Goal: Task Accomplishment & Management: Complete application form

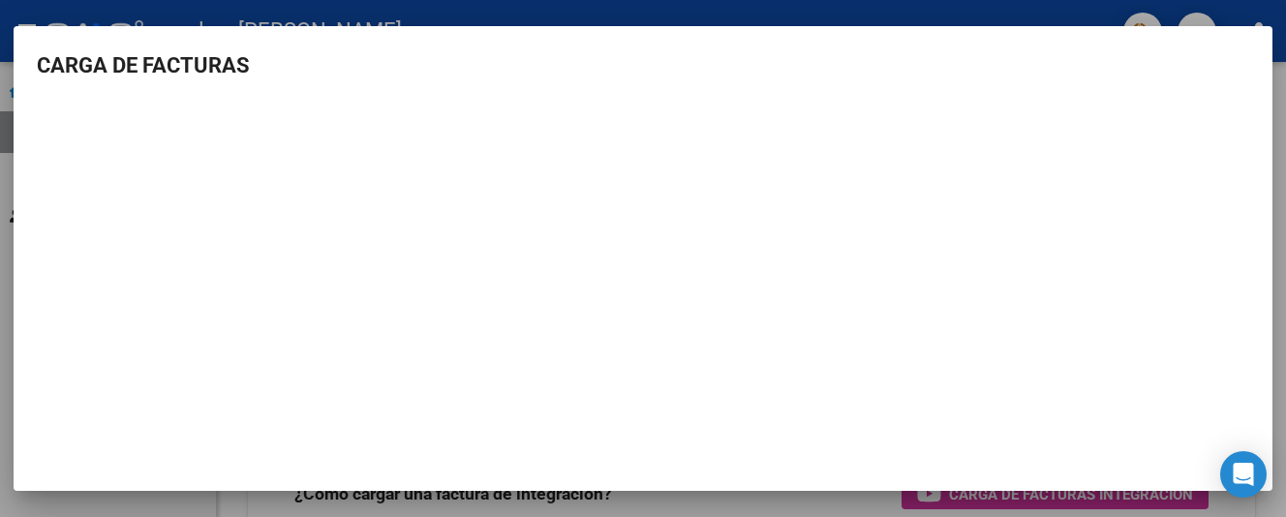
click at [711, 10] on div at bounding box center [643, 258] width 1286 height 517
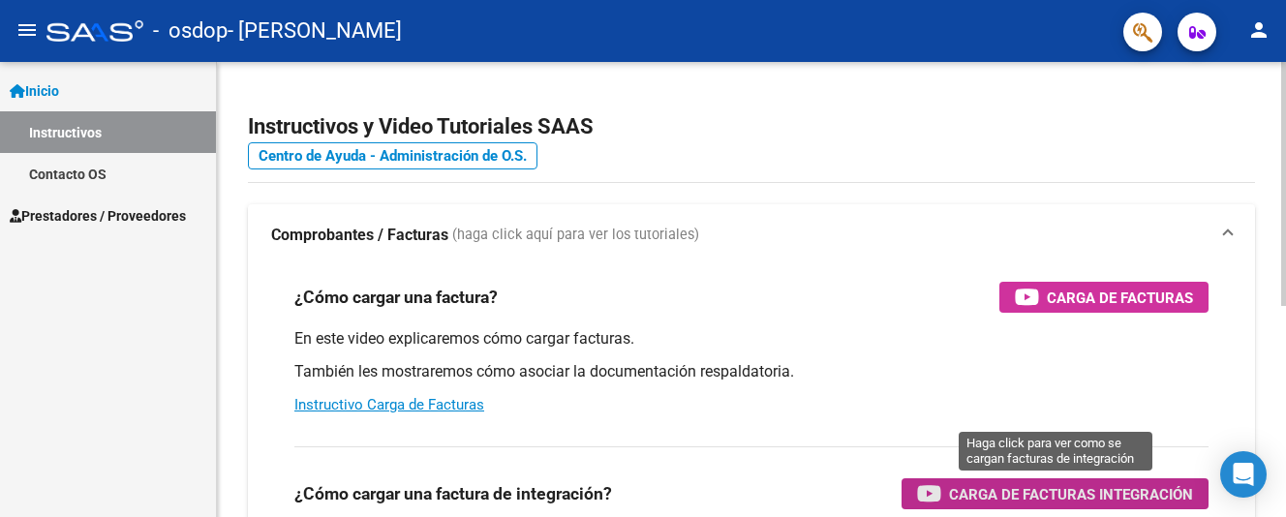
click at [1069, 494] on span "Carga de Facturas Integración" at bounding box center [1071, 494] width 244 height 24
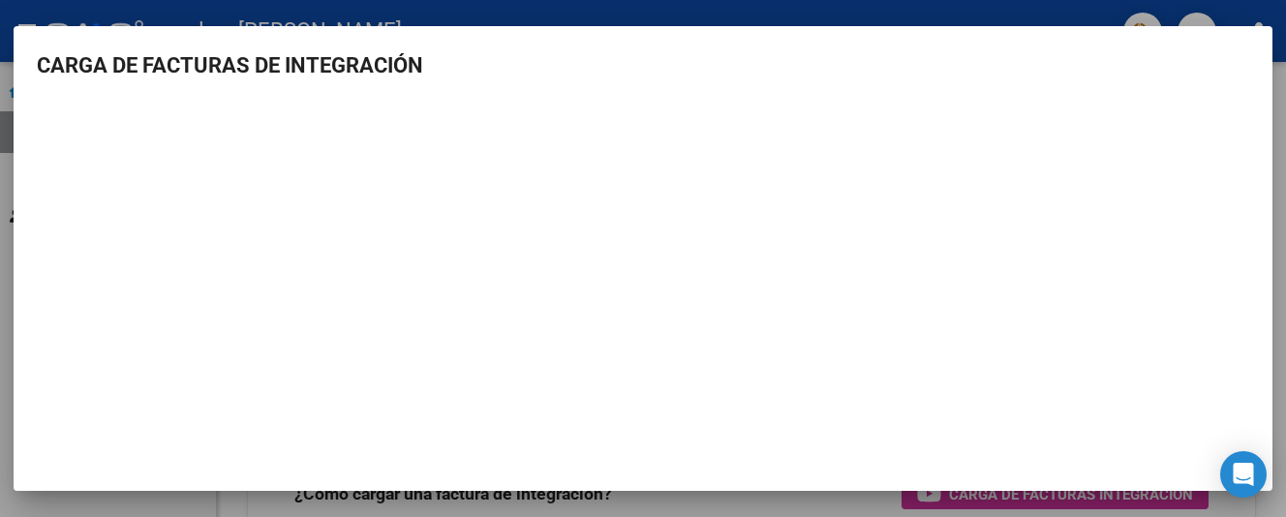
click at [1233, 5] on div at bounding box center [643, 258] width 1286 height 517
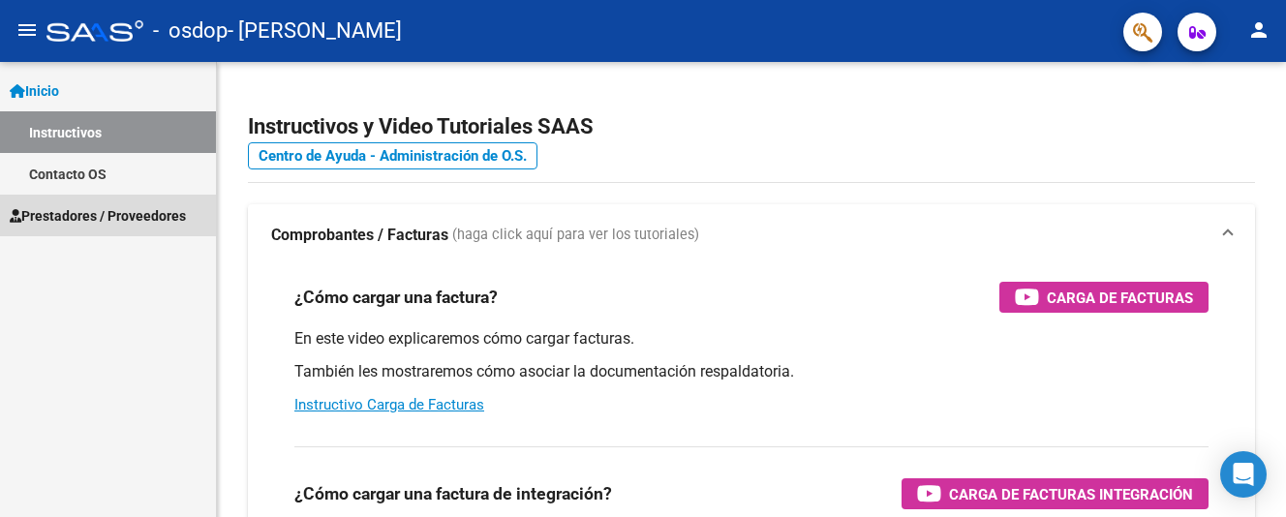
click at [70, 214] on span "Prestadores / Proveedores" at bounding box center [98, 215] width 176 height 21
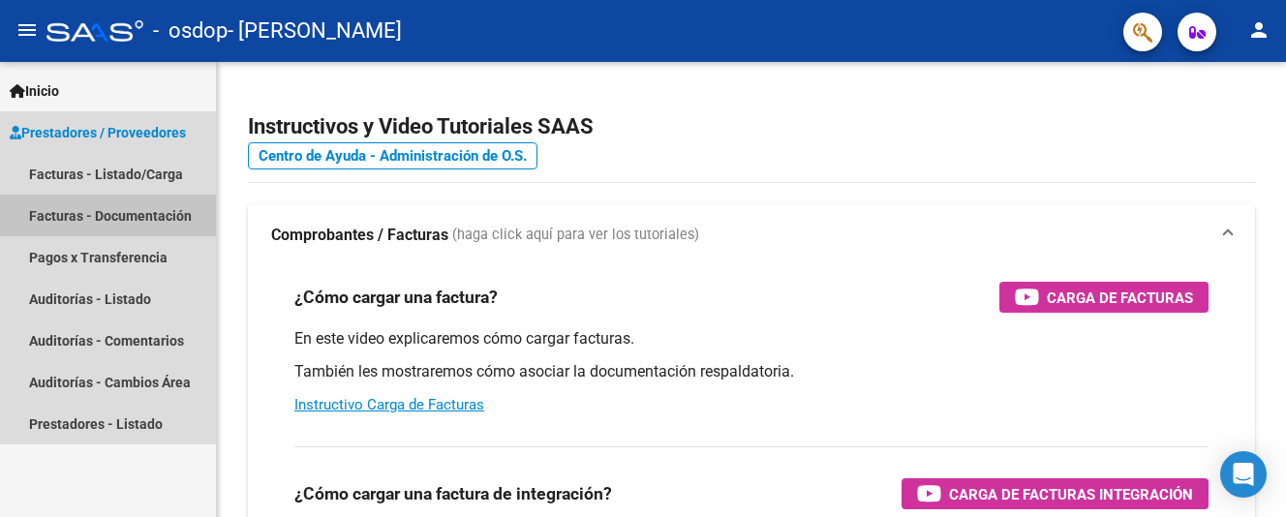
click at [70, 214] on link "Facturas - Documentación" at bounding box center [108, 216] width 216 height 42
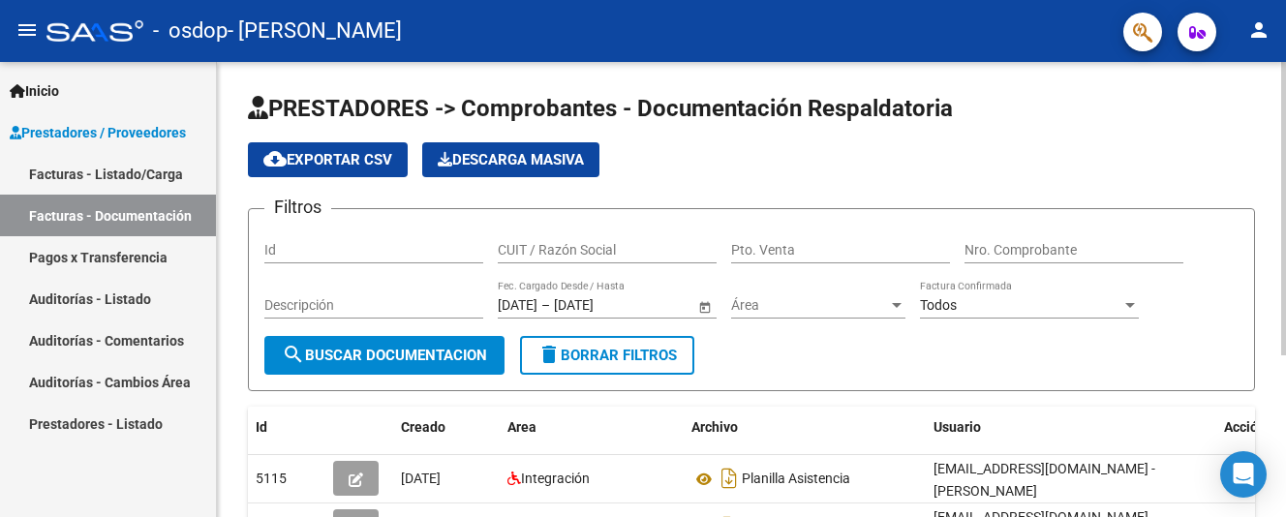
scroll to position [250, 0]
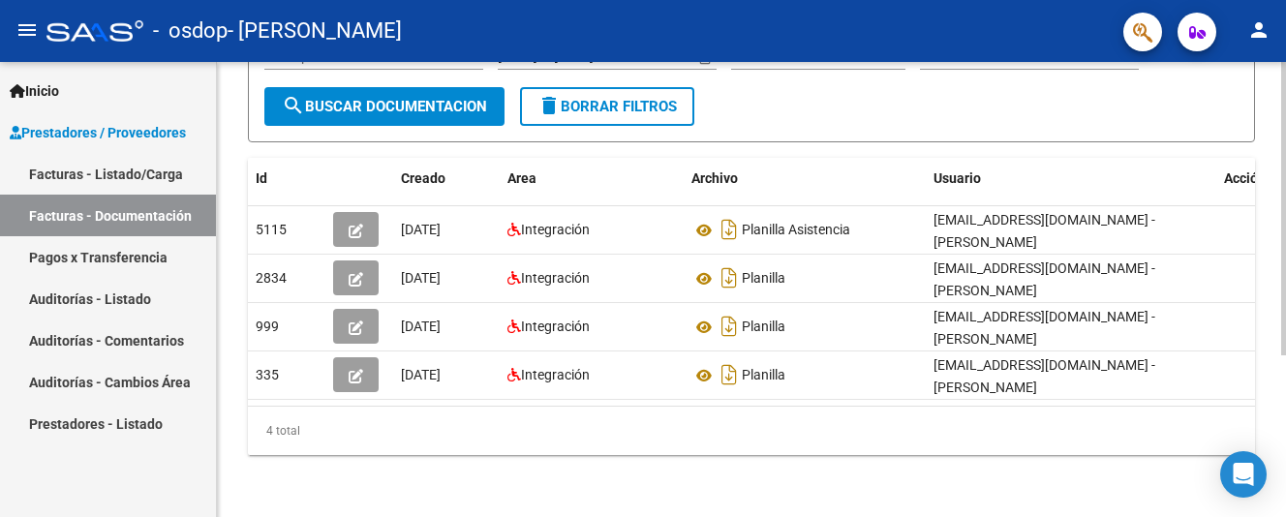
click at [1283, 502] on div at bounding box center [1284, 289] width 5 height 455
click at [1280, 73] on div "PRESTADORES -> Comprobantes - Documentación Respaldatoria cloud_download Export…" at bounding box center [751, 165] width 1069 height 704
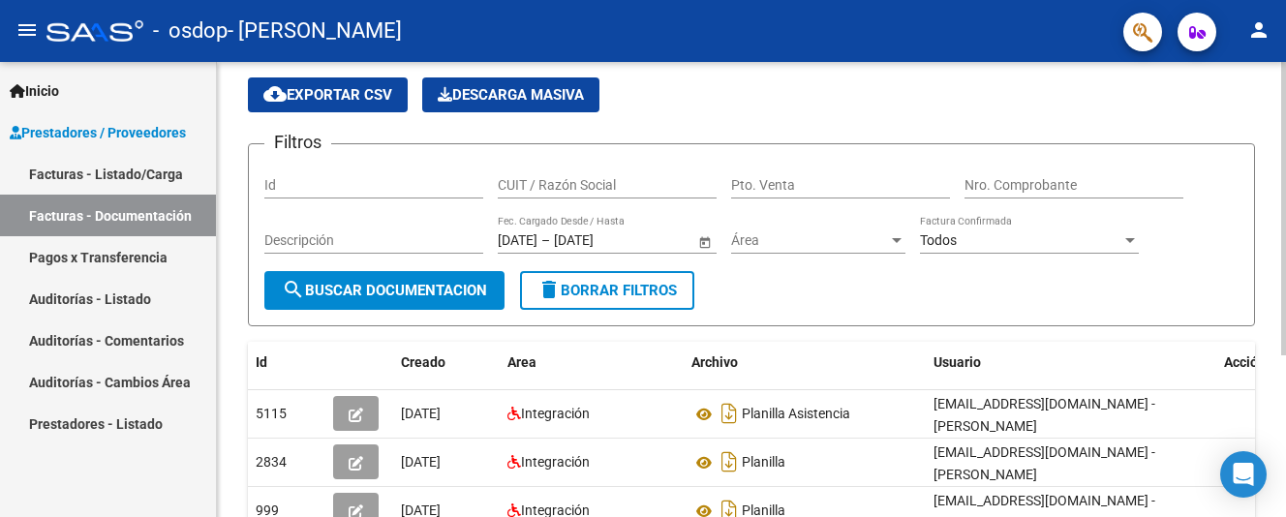
scroll to position [37, 0]
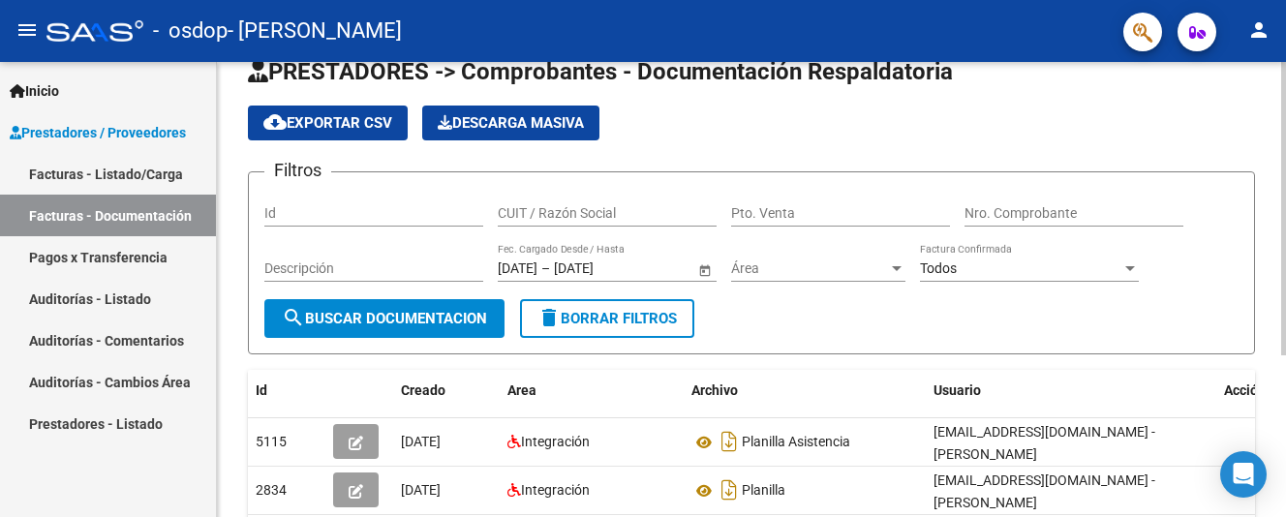
click at [1285, 114] on html "menu - osdop - [PERSON_NAME] person Inicio Instructivos Contacto OS Prestadores…" at bounding box center [643, 258] width 1286 height 517
click at [397, 308] on button "search Buscar Documentacion" at bounding box center [384, 318] width 240 height 39
click at [378, 311] on span "search Buscar Documentacion" at bounding box center [384, 318] width 205 height 17
click at [377, 129] on span "cloud_download Exportar CSV" at bounding box center [327, 122] width 129 height 17
click at [328, 322] on span "search Buscar Documentacion" at bounding box center [384, 318] width 205 height 17
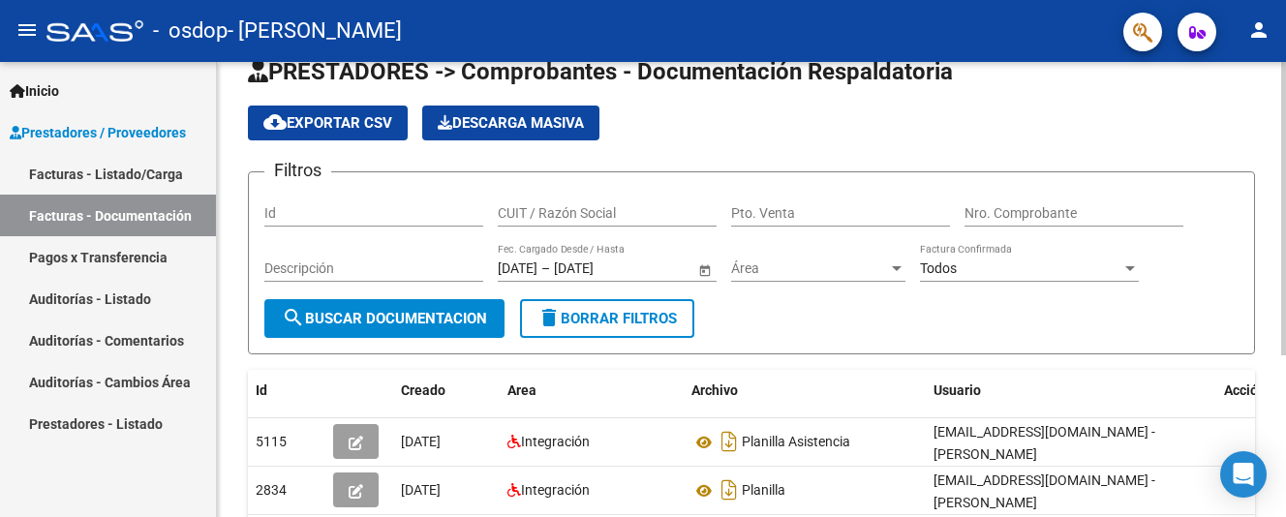
drag, startPoint x: 488, startPoint y: 204, endPoint x: 501, endPoint y: 210, distance: 13.9
click at [501, 210] on div "Filtros Id CUIT / Razón Social Pto. Venta Nro. Comprobante Descripción [DATE] […" at bounding box center [751, 243] width 974 height 111
click at [501, 210] on input "CUIT / Razón Social" at bounding box center [607, 213] width 219 height 16
type input "27258424684"
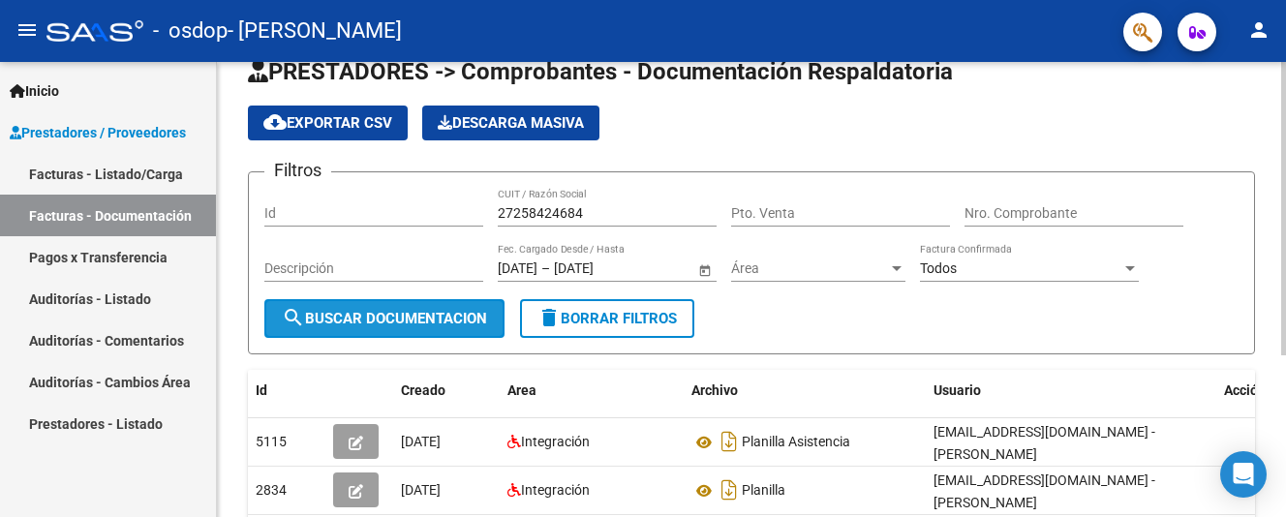
click at [384, 326] on span "search Buscar Documentacion" at bounding box center [384, 318] width 205 height 17
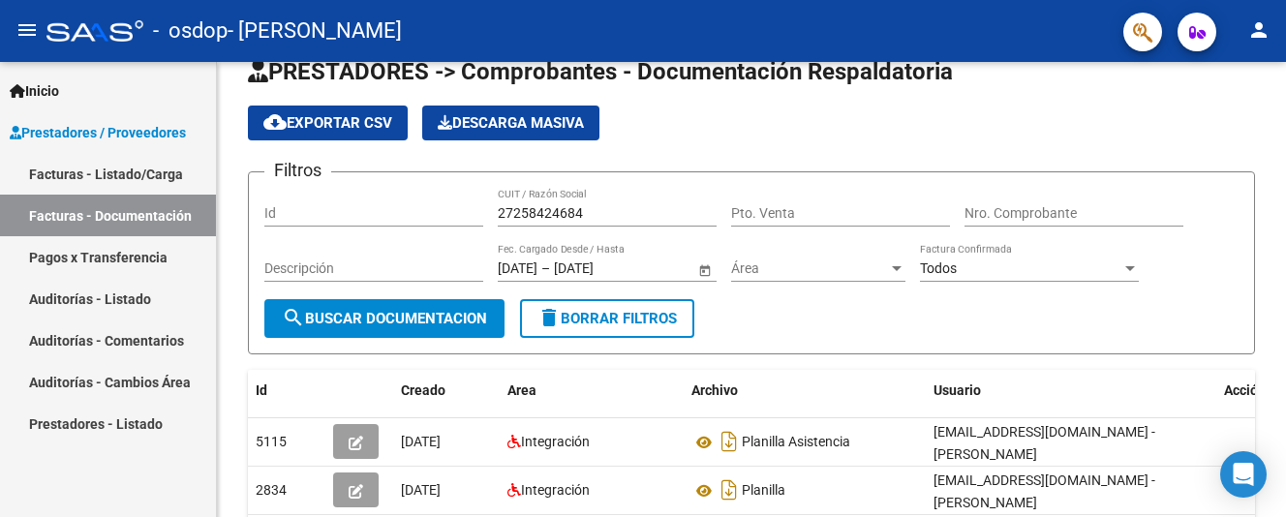
click at [60, 167] on link "Facturas - Listado/Carga" at bounding box center [108, 174] width 216 height 42
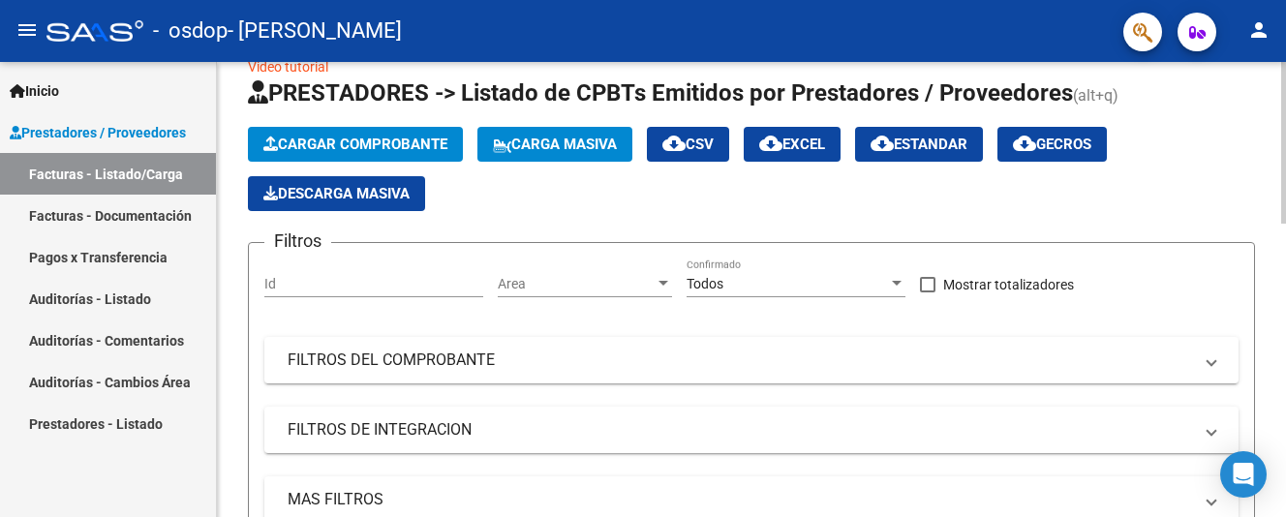
scroll to position [492, 0]
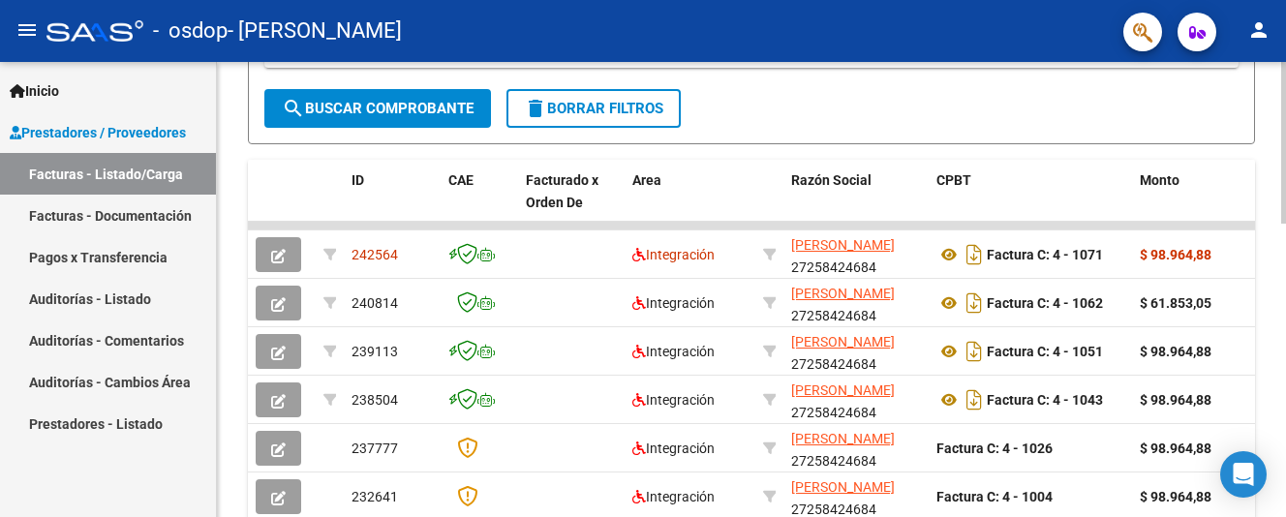
click at [1283, 420] on div at bounding box center [1284, 289] width 5 height 455
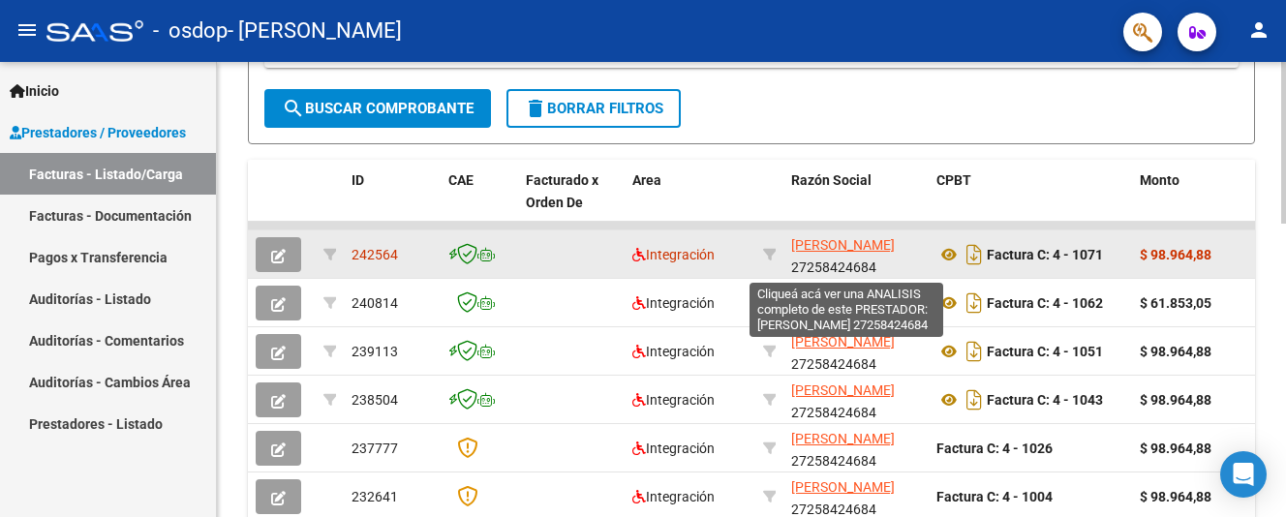
click at [823, 250] on span "[PERSON_NAME]" at bounding box center [843, 244] width 104 height 15
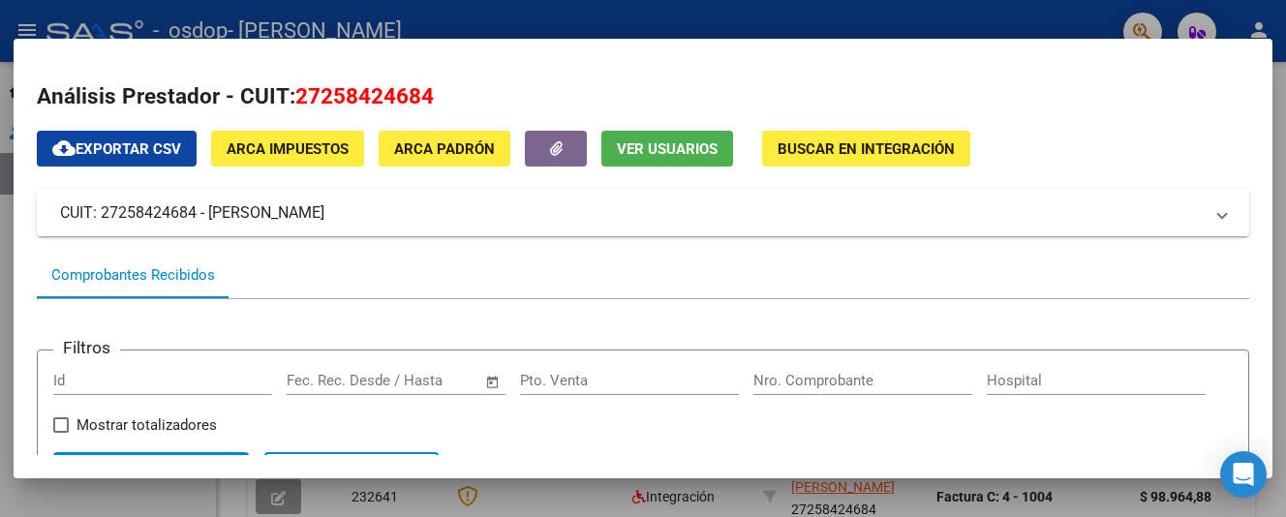
click at [867, 23] on div at bounding box center [643, 258] width 1286 height 517
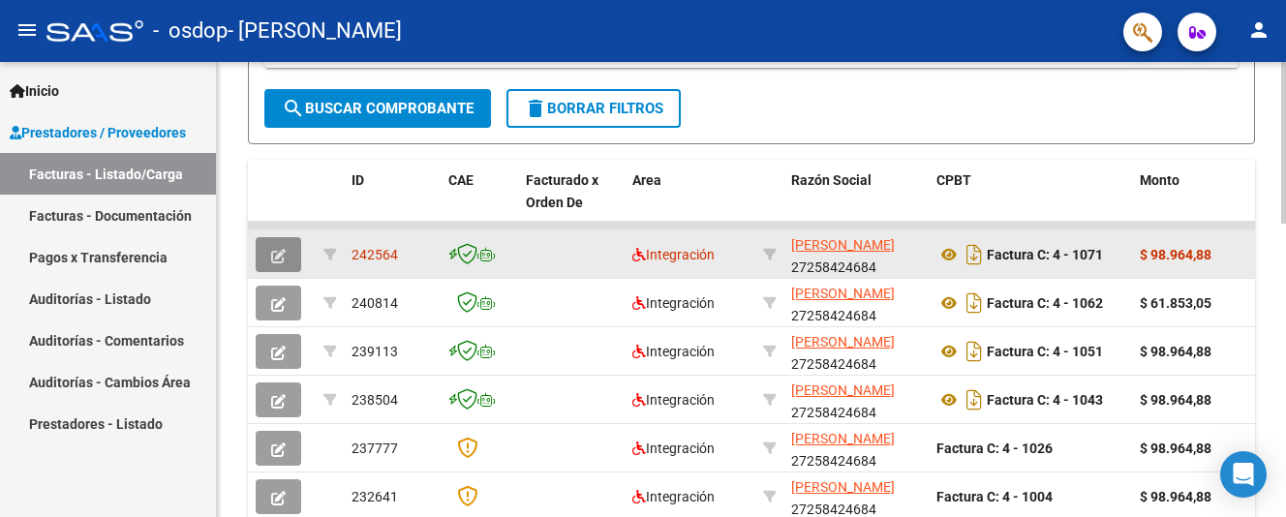
click at [277, 253] on icon "button" at bounding box center [278, 256] width 15 height 15
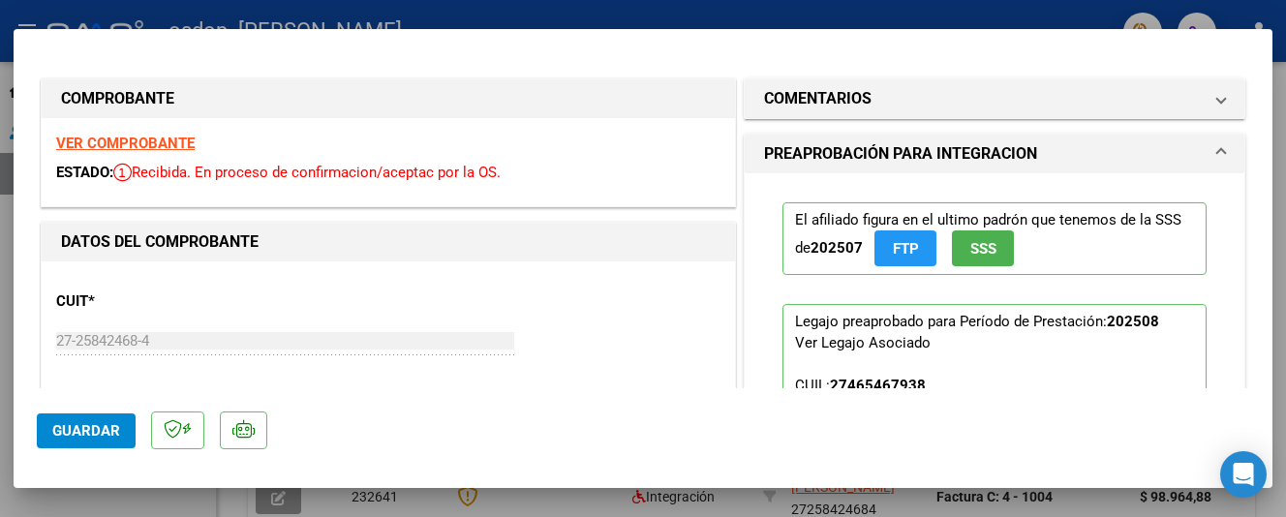
click at [1033, 14] on div at bounding box center [643, 258] width 1286 height 517
type input "$ 0,00"
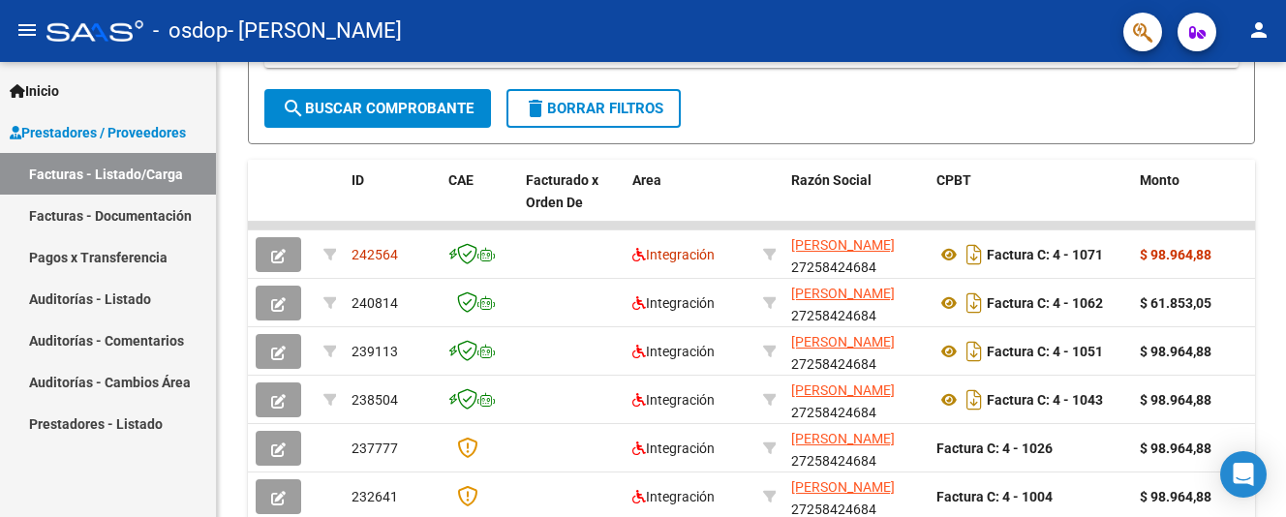
click at [131, 217] on link "Facturas - Documentación" at bounding box center [108, 216] width 216 height 42
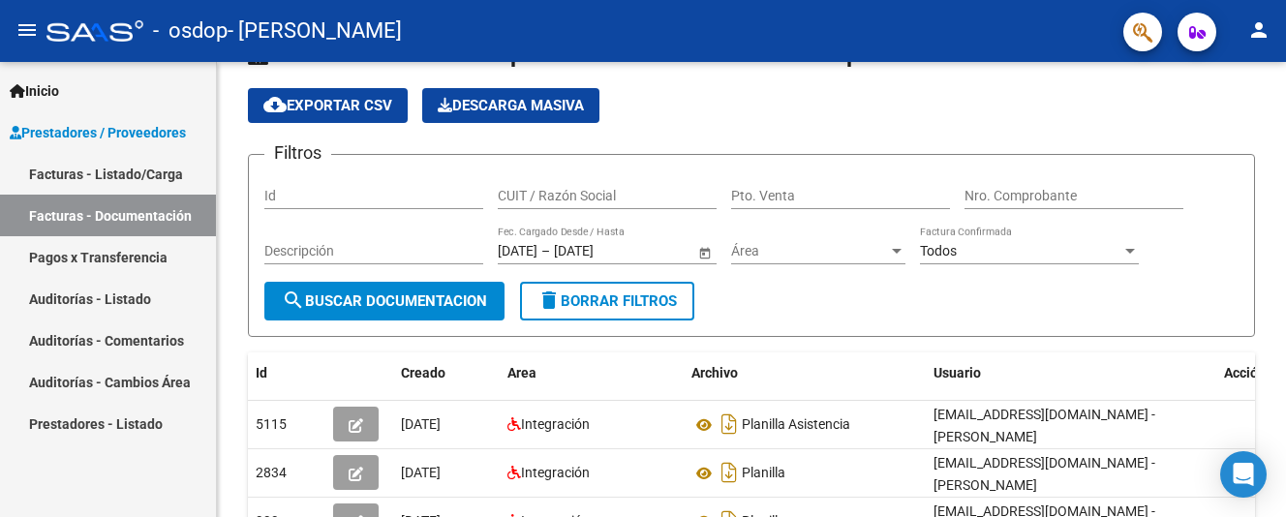
scroll to position [250, 0]
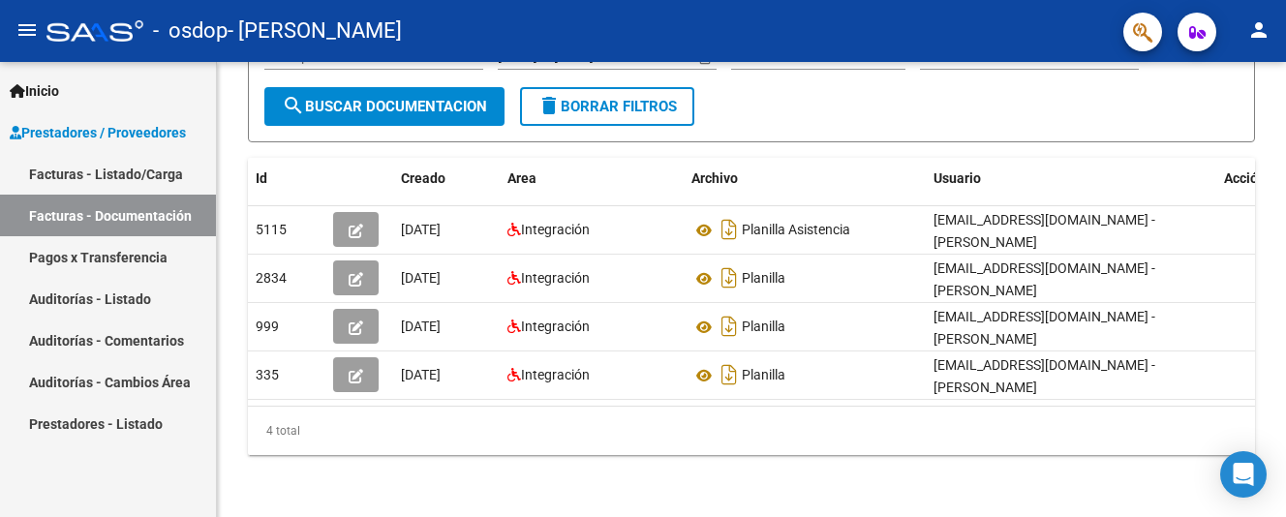
click at [55, 175] on link "Facturas - Listado/Carga" at bounding box center [108, 174] width 216 height 42
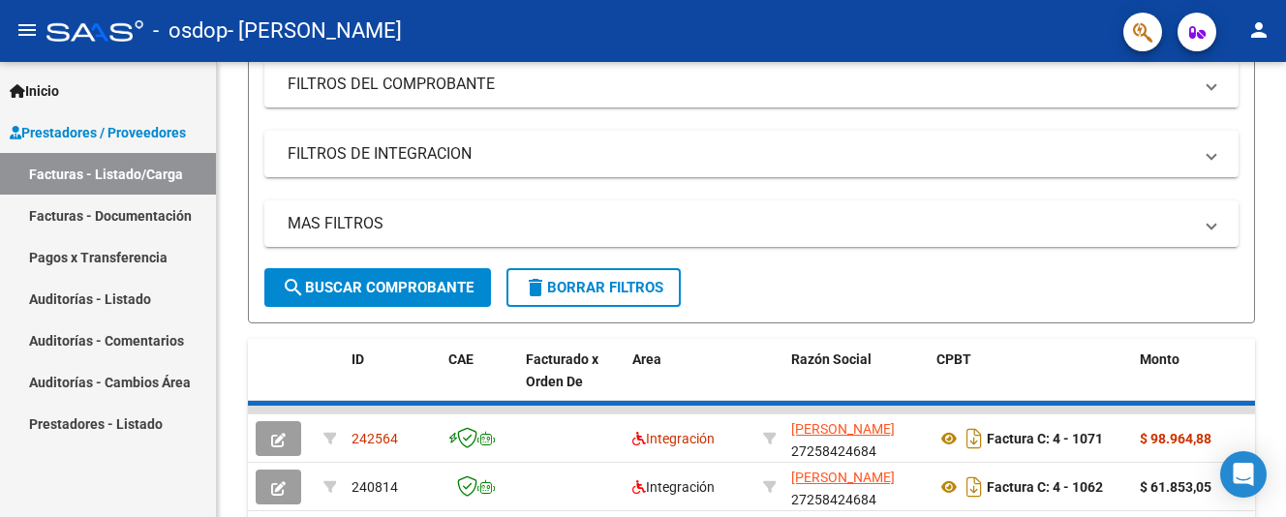
scroll to position [492, 0]
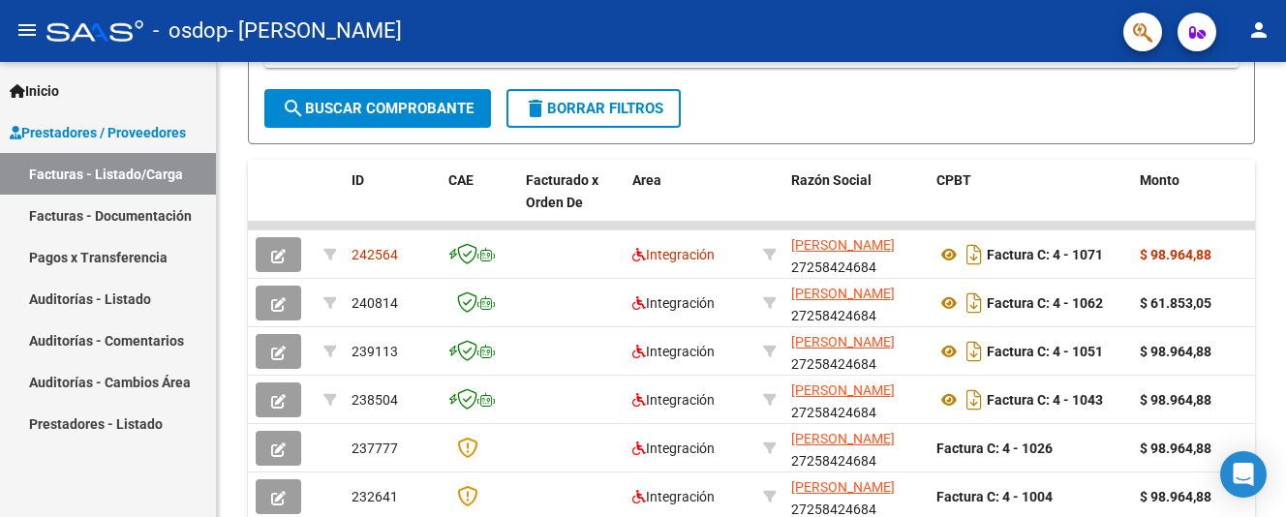
click at [73, 210] on link "Facturas - Documentación" at bounding box center [108, 216] width 216 height 42
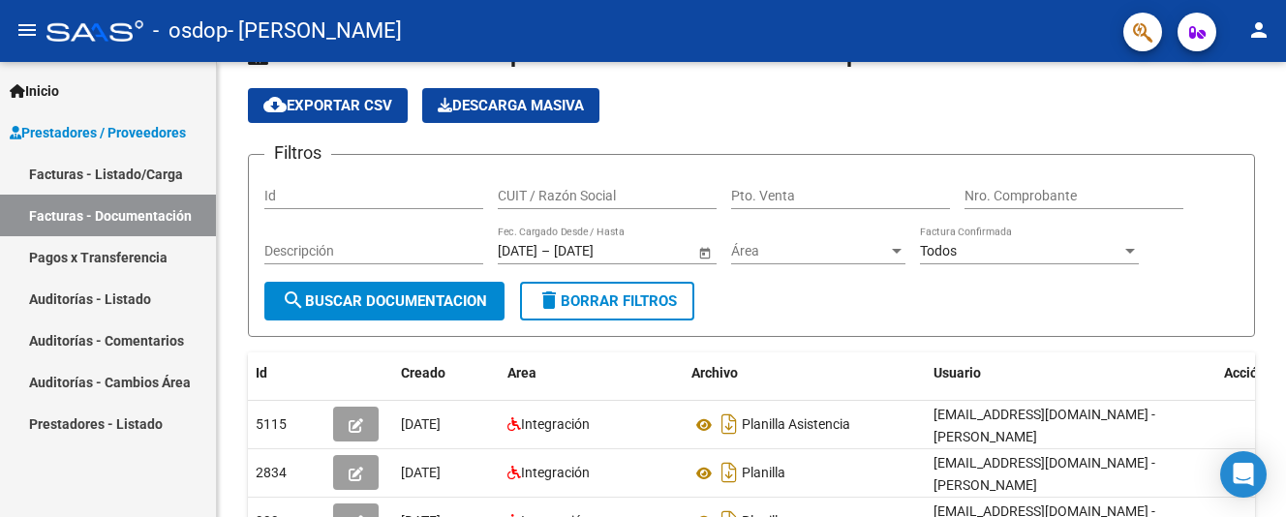
scroll to position [250, 0]
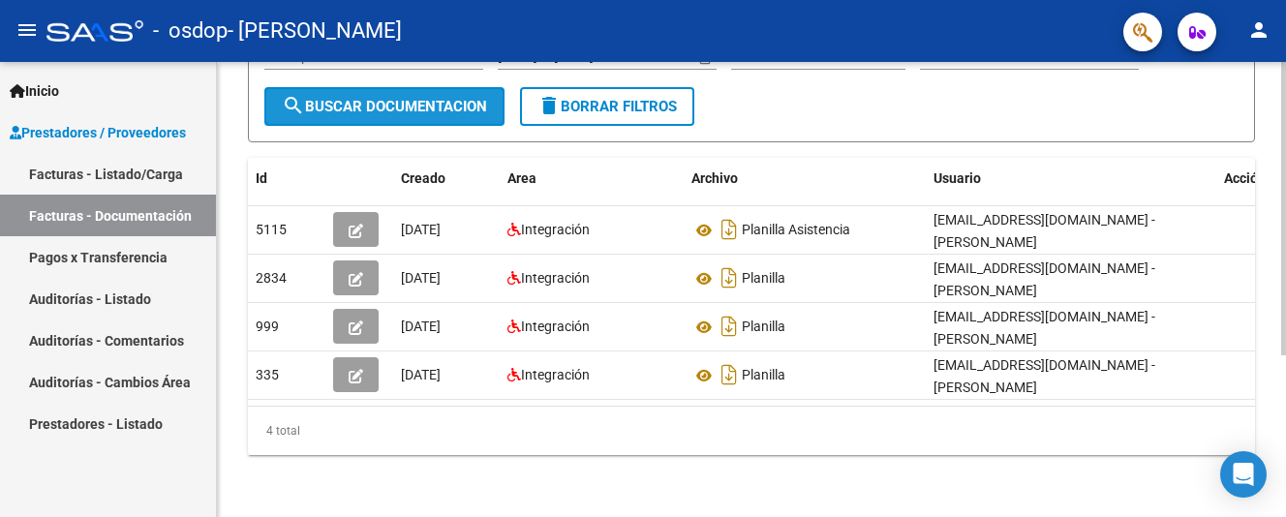
click at [351, 114] on button "search Buscar Documentacion" at bounding box center [384, 106] width 240 height 39
click at [1270, 88] on div "PRESTADORES -> Comprobantes - Documentación Respaldatoria cloud_download Export…" at bounding box center [751, 165] width 1069 height 704
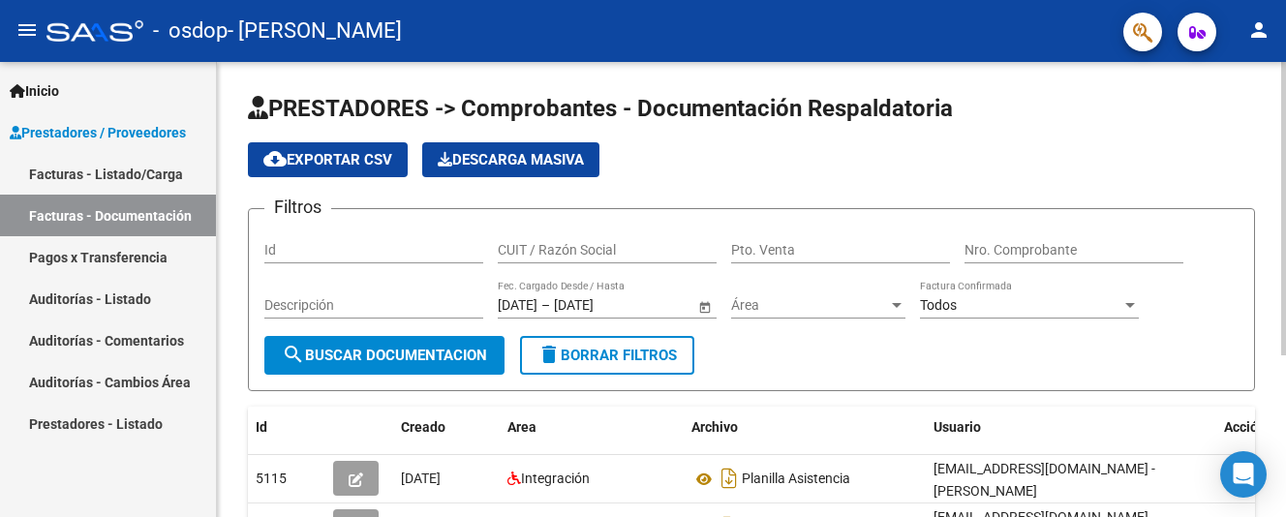
click at [1282, 76] on div at bounding box center [1284, 289] width 5 height 455
click at [1282, 76] on div at bounding box center [1284, 208] width 5 height 293
click at [478, 151] on span "Descarga Masiva" at bounding box center [511, 159] width 146 height 17
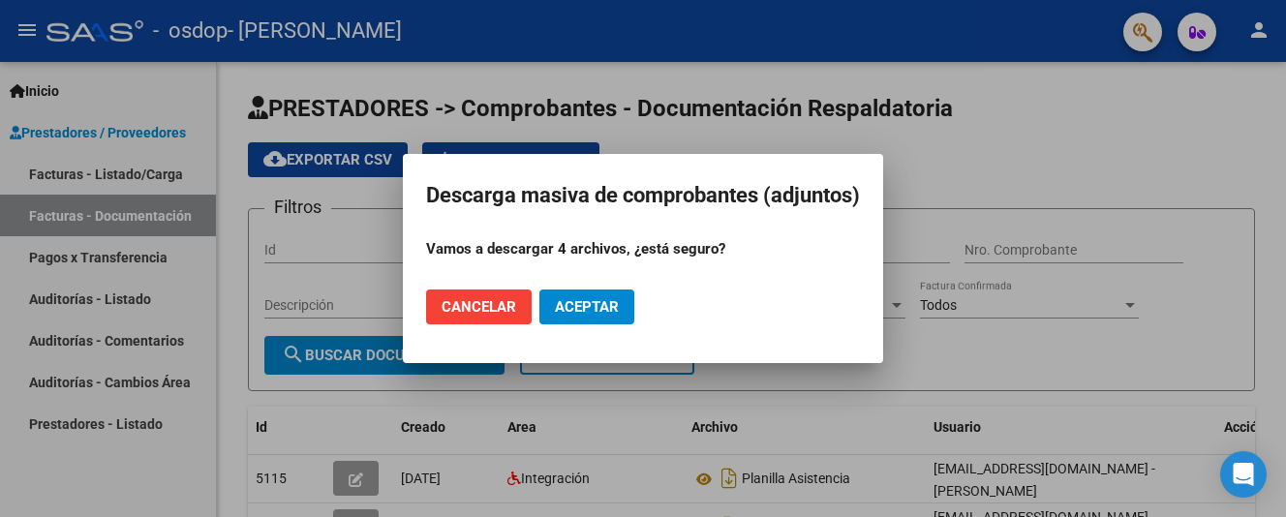
click at [442, 305] on span "Cancelar" at bounding box center [479, 306] width 75 height 17
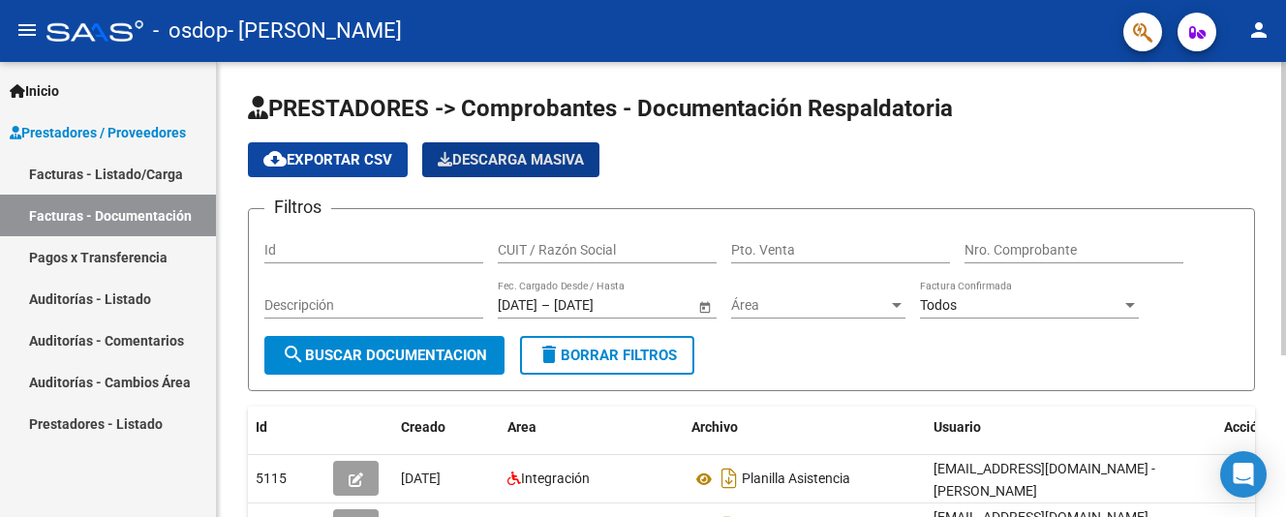
click at [299, 354] on mat-icon "search" at bounding box center [293, 354] width 23 height 23
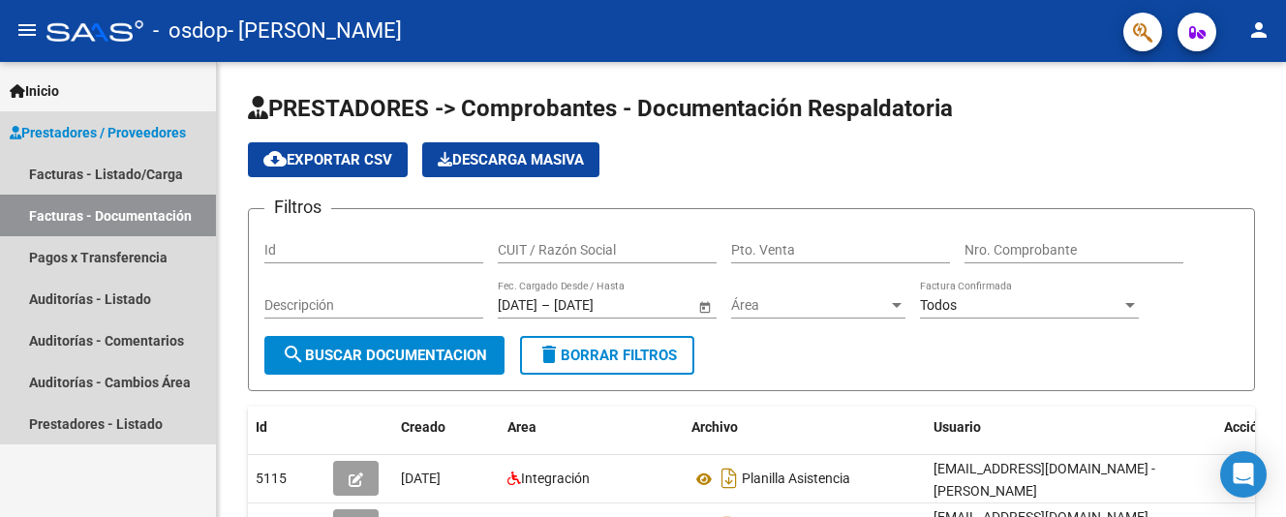
click at [54, 132] on span "Prestadores / Proveedores" at bounding box center [98, 132] width 176 height 21
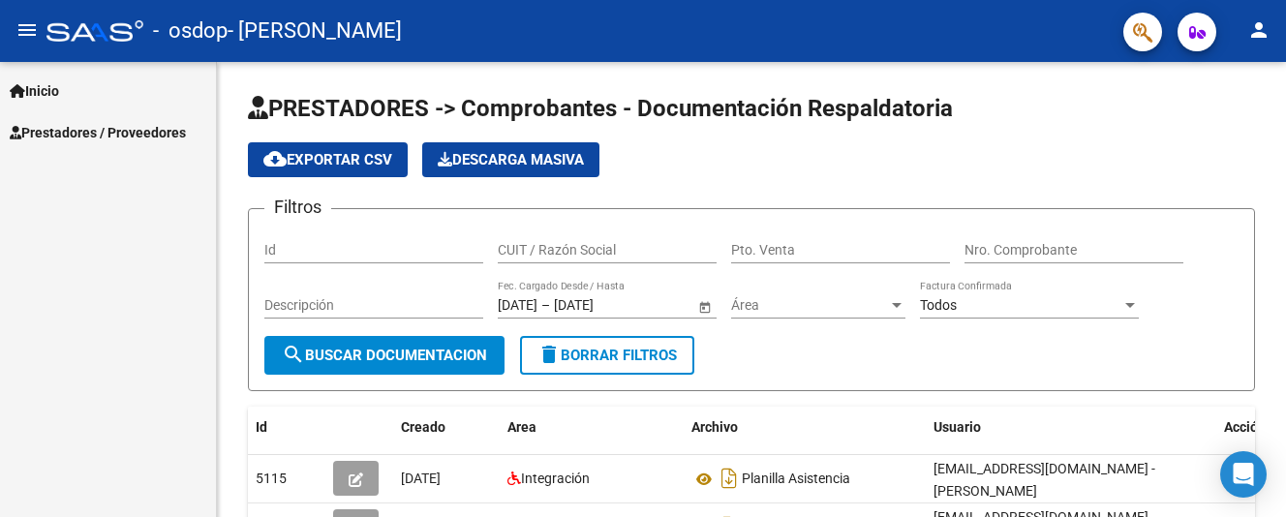
click at [54, 132] on span "Prestadores / Proveedores" at bounding box center [98, 132] width 176 height 21
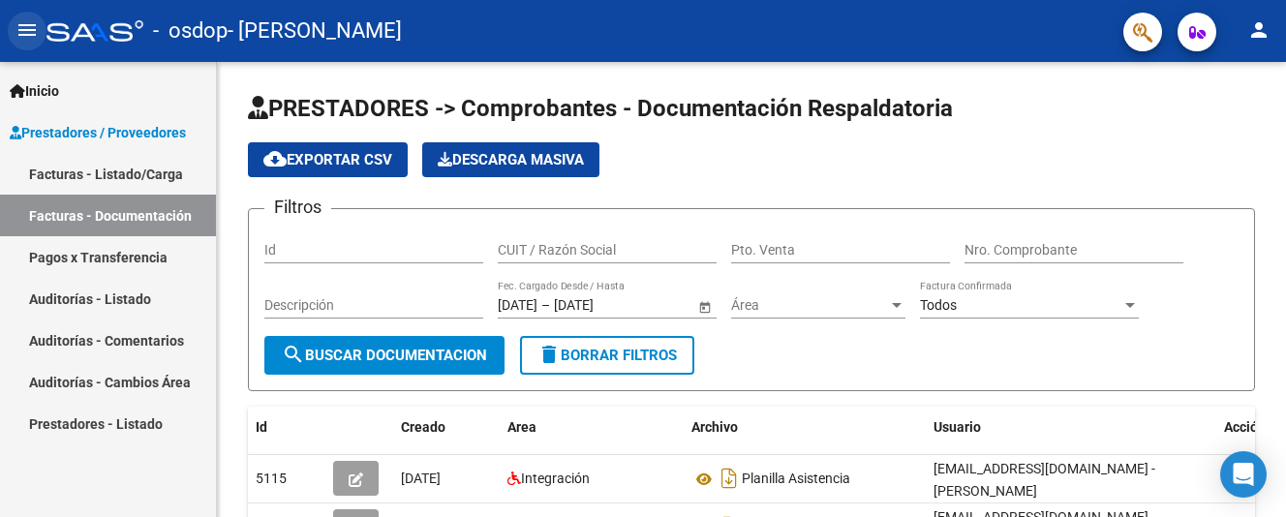
click at [29, 31] on mat-icon "menu" at bounding box center [26, 29] width 23 height 23
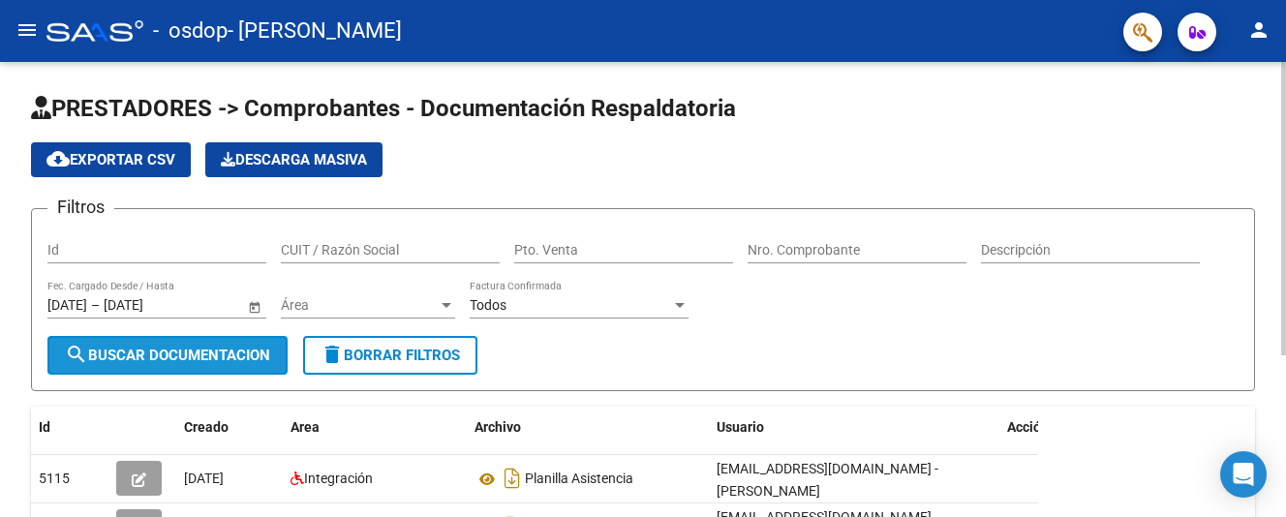
click at [152, 361] on span "search Buscar Documentacion" at bounding box center [167, 355] width 205 height 17
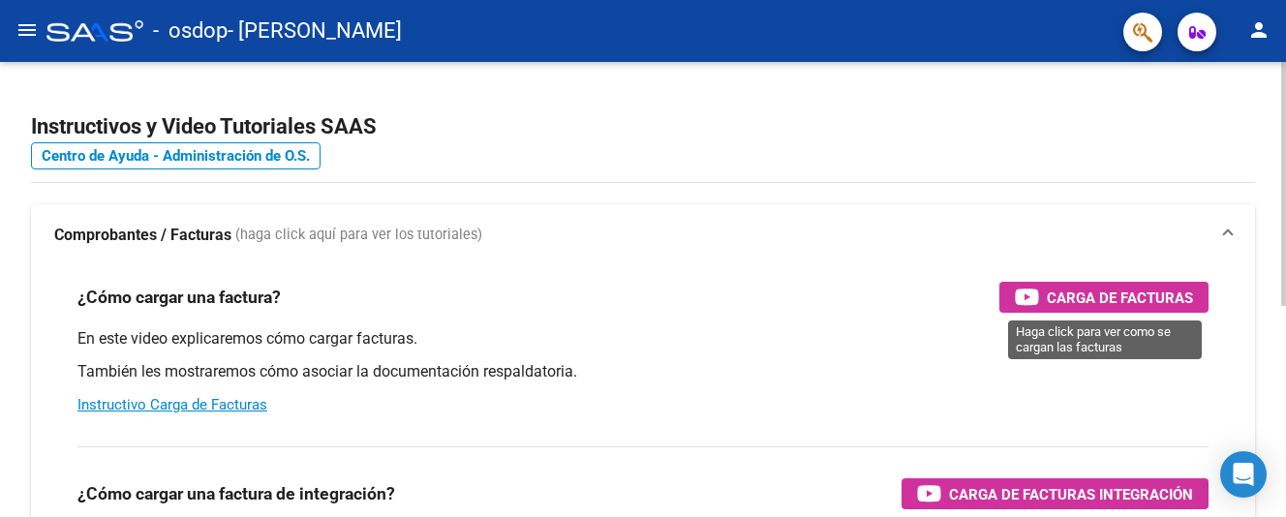
click at [1132, 292] on span "Carga de Facturas" at bounding box center [1120, 298] width 146 height 24
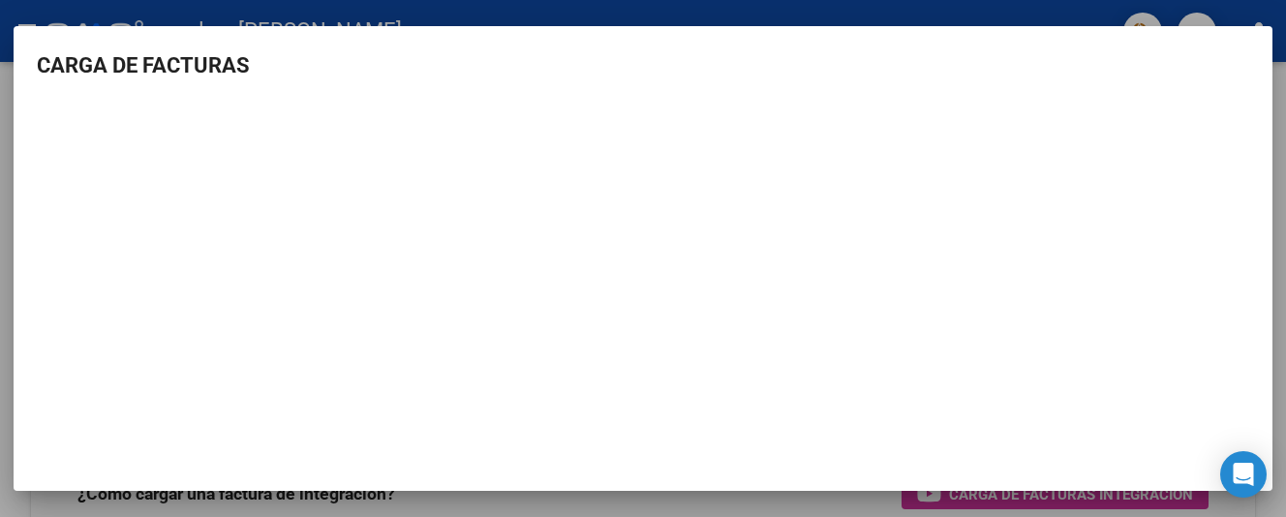
click at [1151, 77] on h3 "CARGA DE FACTURAS" at bounding box center [643, 65] width 1213 height 32
click at [1174, 77] on h3 "CARGA DE FACTURAS" at bounding box center [643, 65] width 1213 height 32
click at [1076, 5] on div at bounding box center [643, 258] width 1286 height 517
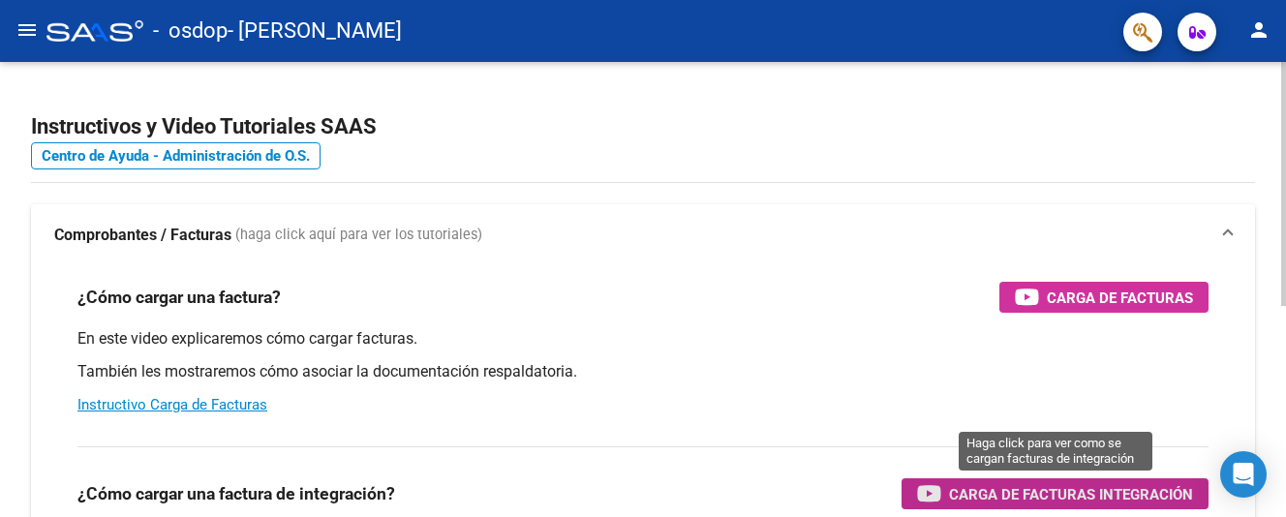
click at [1038, 498] on span "Carga de Facturas Integración" at bounding box center [1071, 494] width 244 height 24
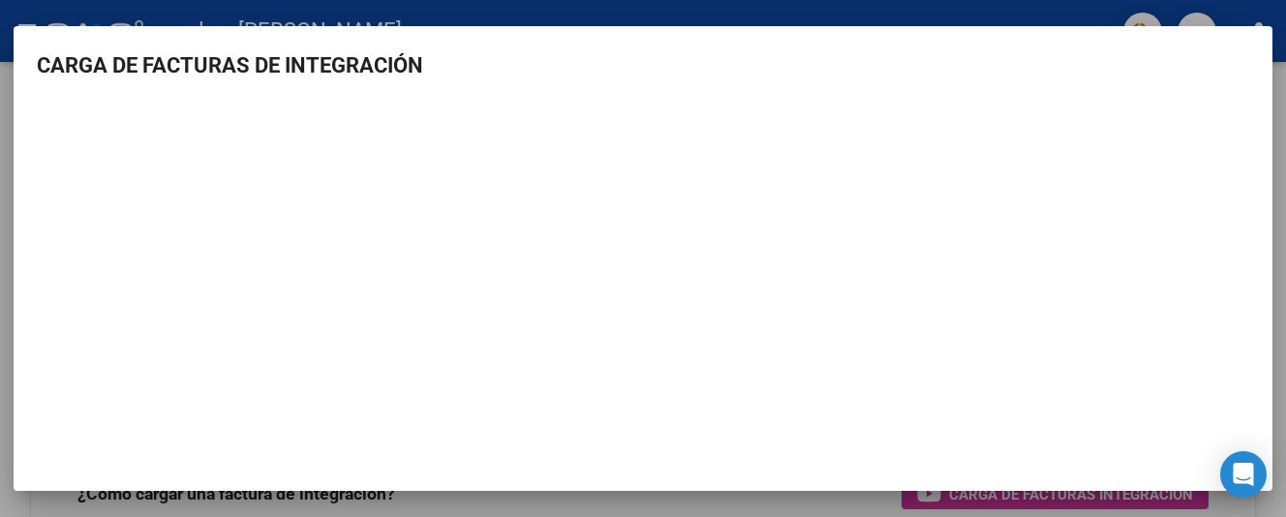
click at [889, 5] on div at bounding box center [643, 258] width 1286 height 517
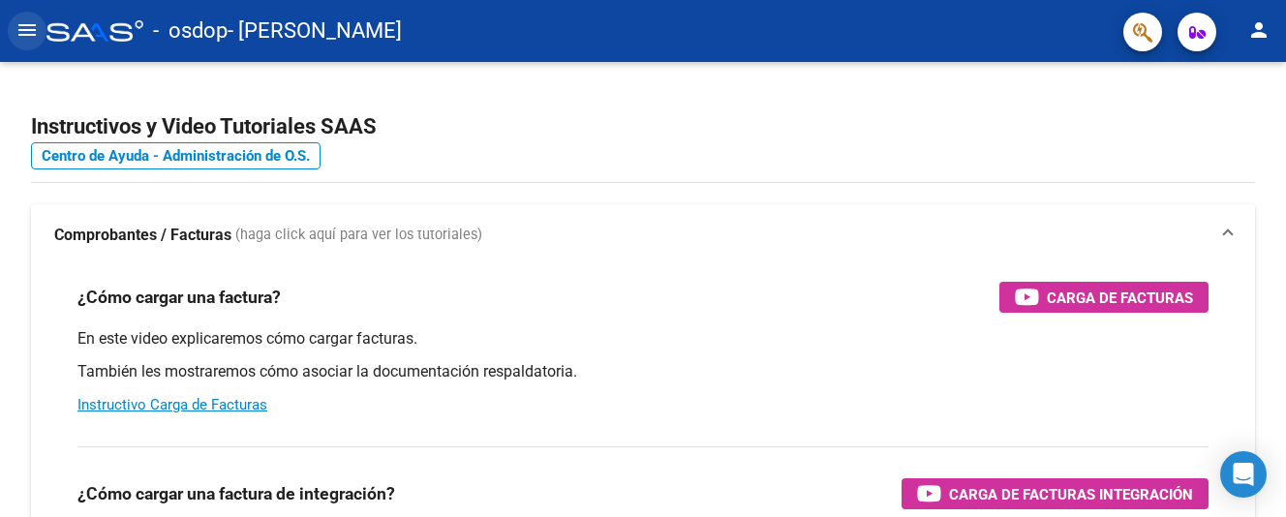
click at [22, 17] on button "menu" at bounding box center [27, 31] width 39 height 39
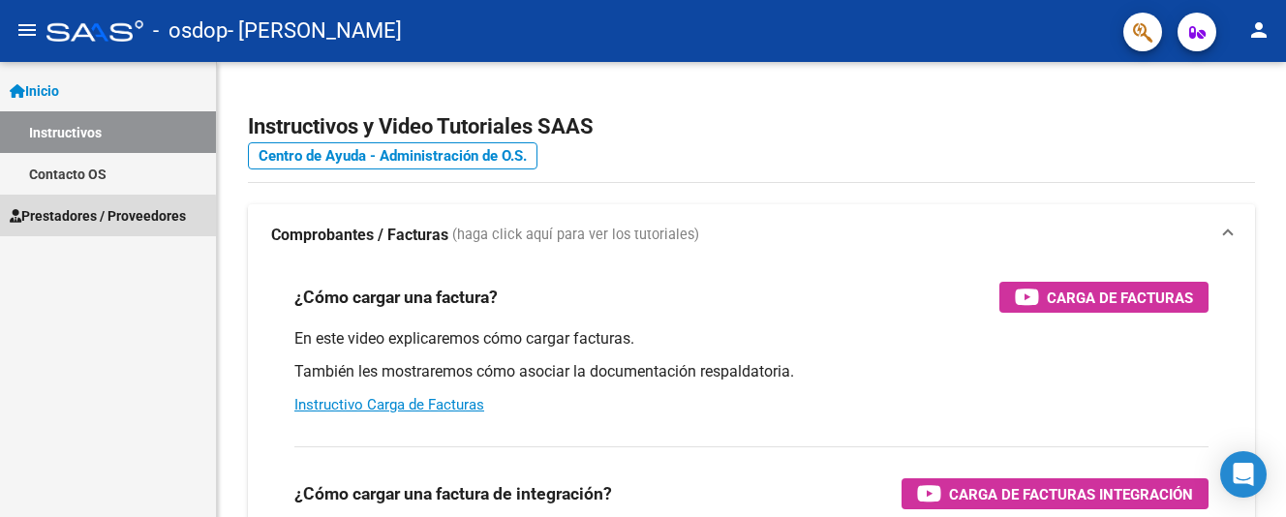
click at [76, 219] on span "Prestadores / Proveedores" at bounding box center [98, 215] width 176 height 21
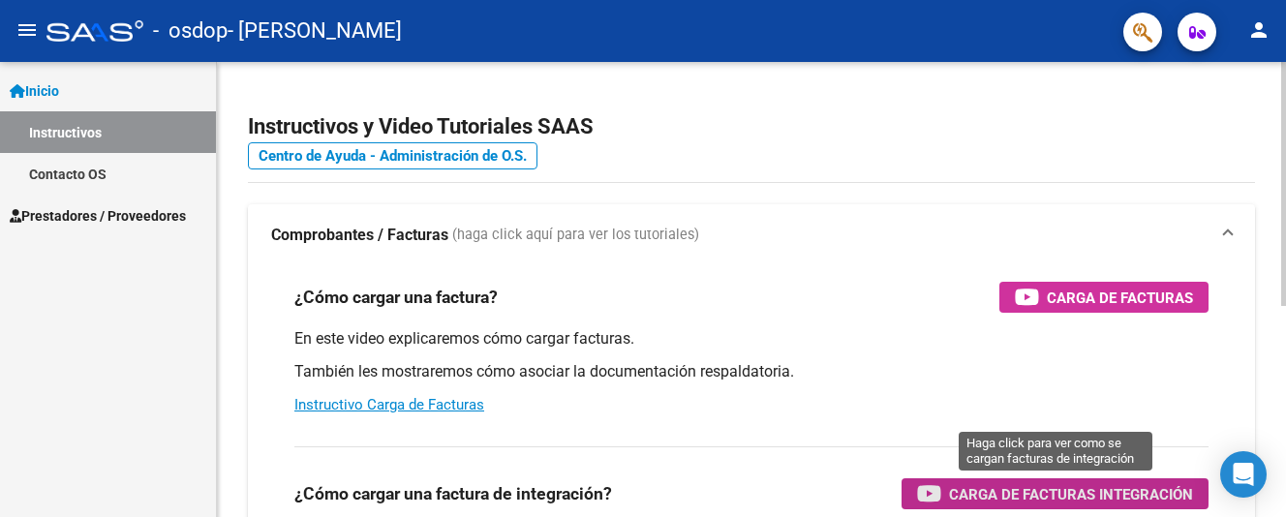
click at [1056, 495] on span "Carga de Facturas Integración" at bounding box center [1071, 494] width 244 height 24
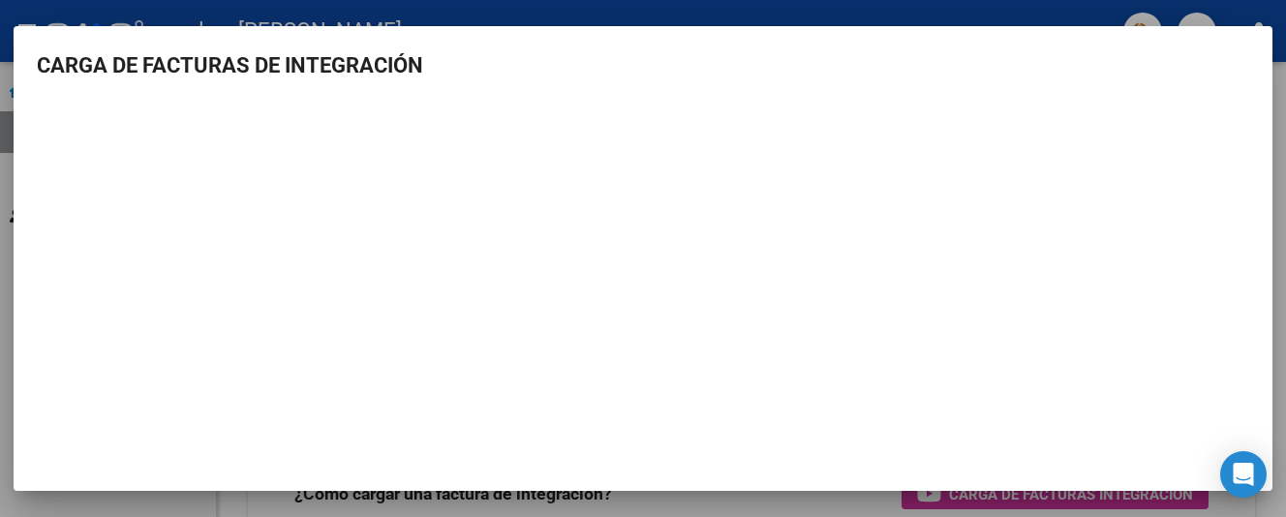
click at [993, 15] on div at bounding box center [643, 258] width 1286 height 517
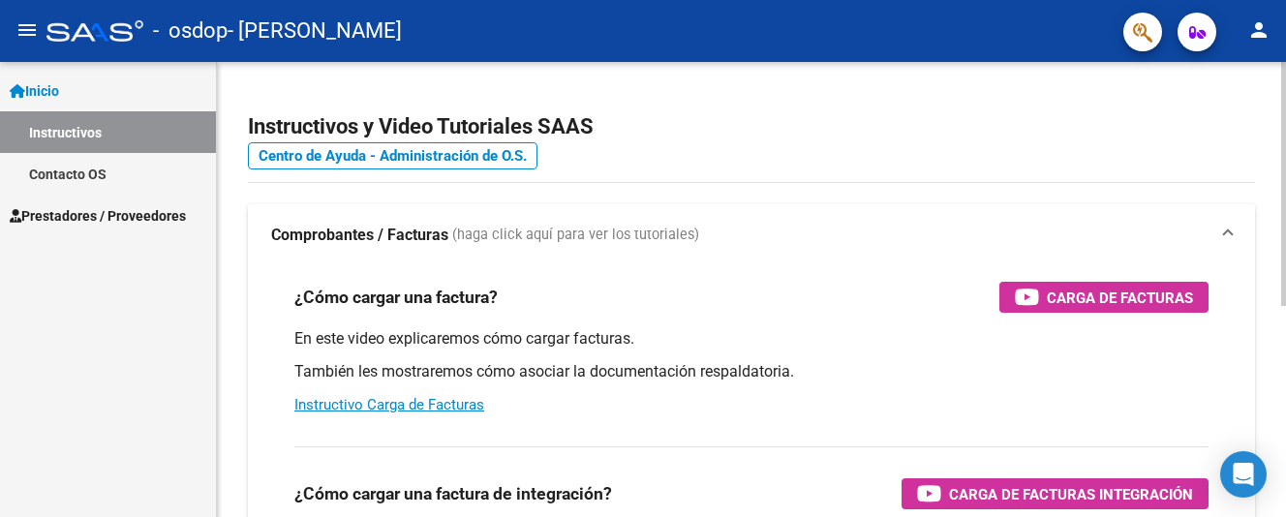
scroll to position [394, 0]
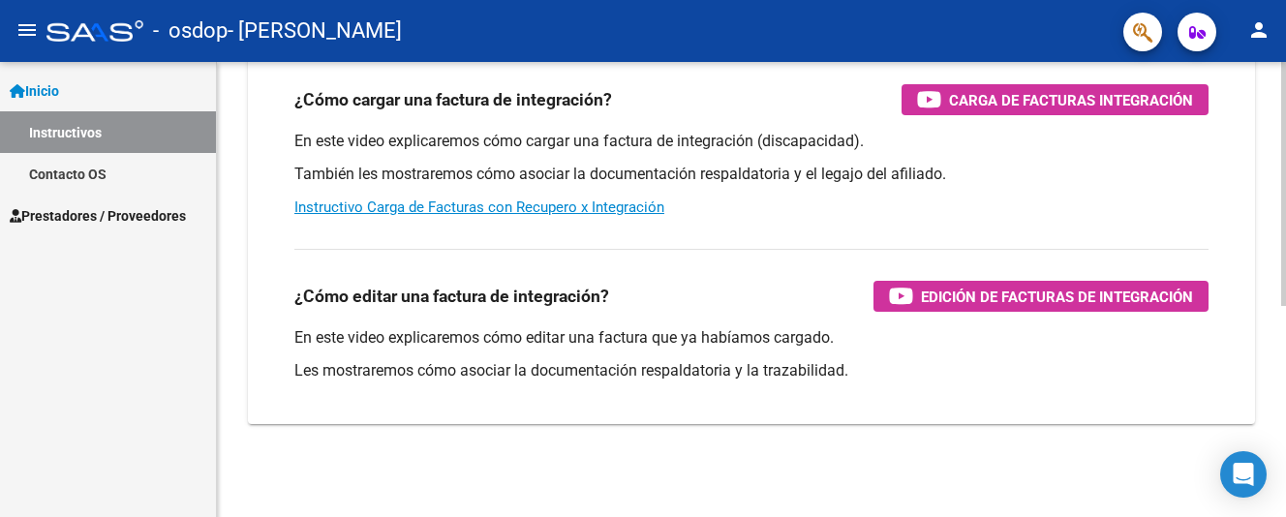
click at [1283, 397] on div at bounding box center [1284, 289] width 5 height 455
click at [1283, 397] on div at bounding box center [1284, 395] width 5 height 244
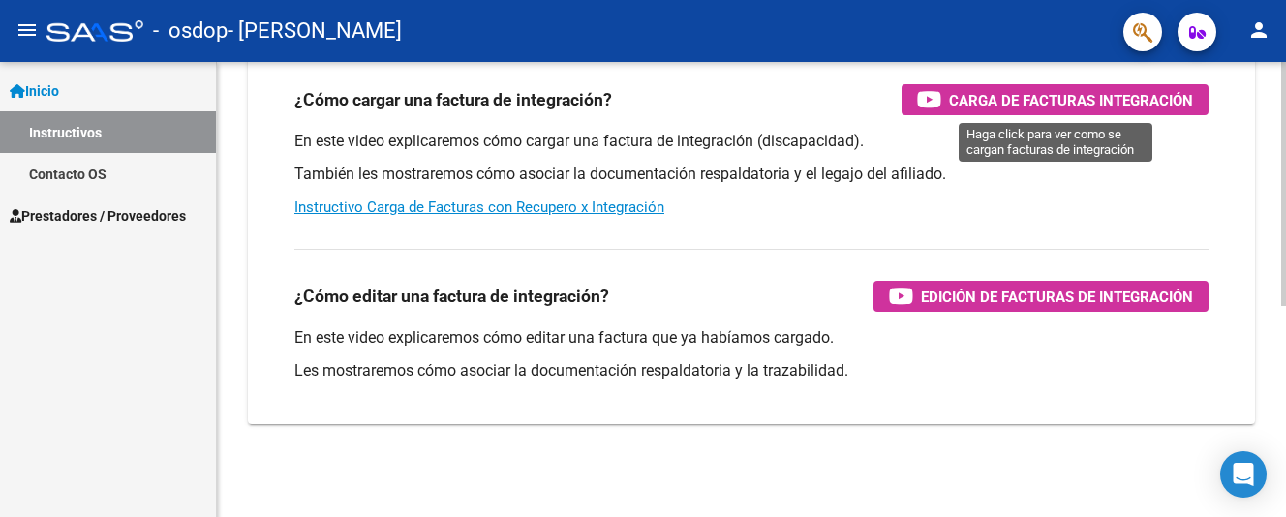
click at [1035, 103] on span "Carga de Facturas Integración" at bounding box center [1071, 100] width 244 height 24
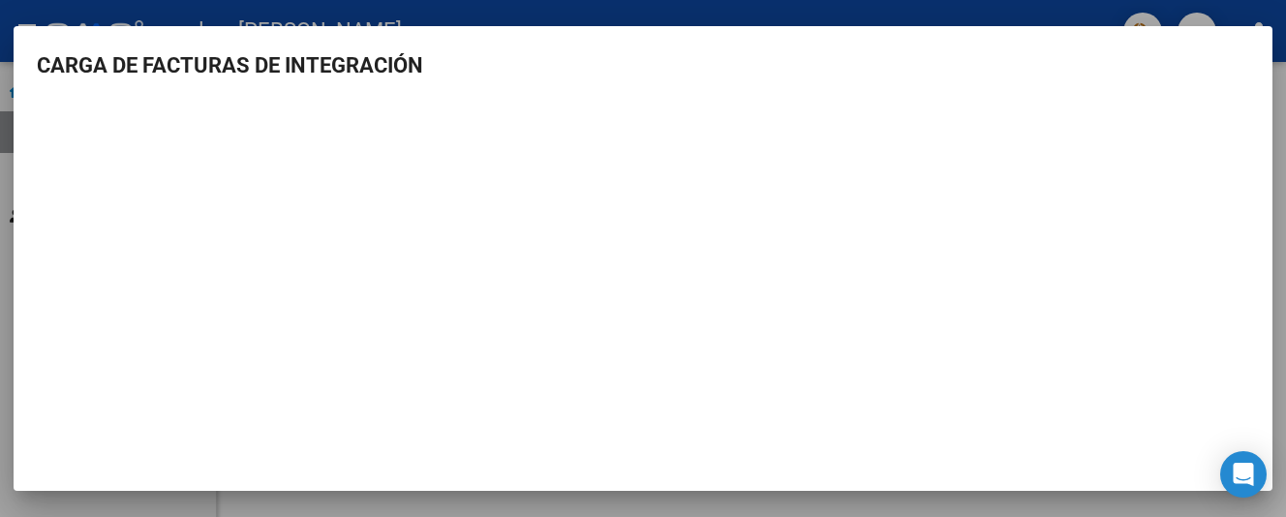
click at [949, 1] on div at bounding box center [643, 258] width 1286 height 517
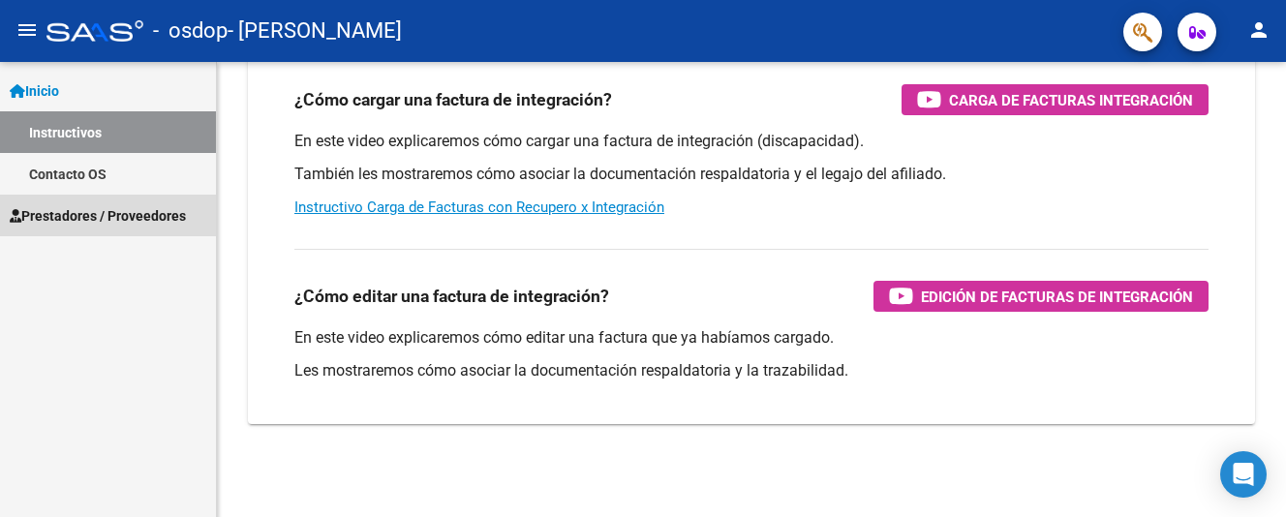
click at [77, 210] on span "Prestadores / Proveedores" at bounding box center [98, 215] width 176 height 21
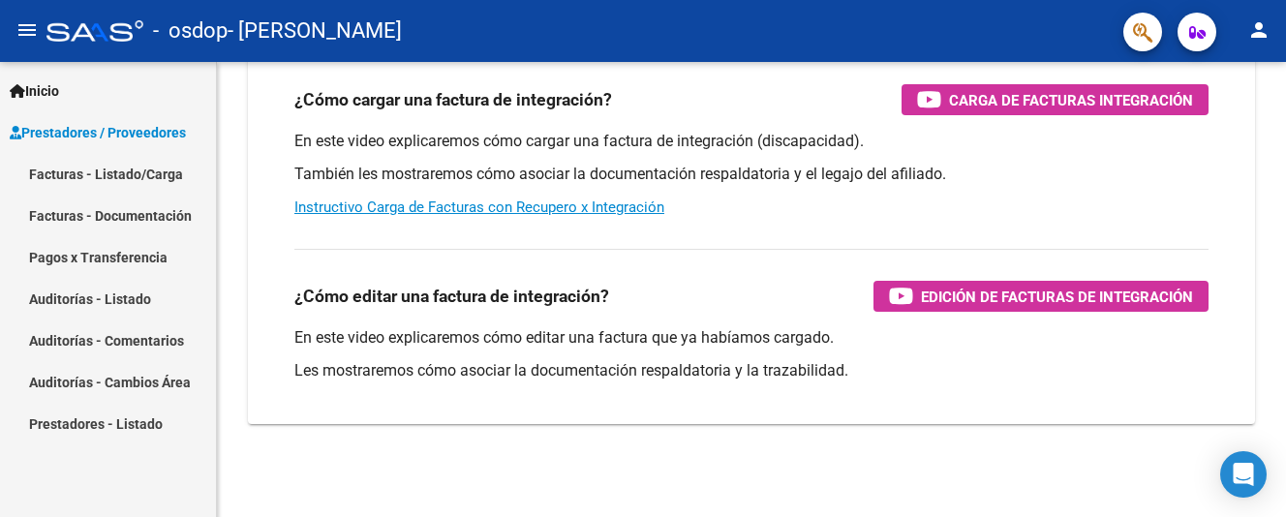
click at [77, 210] on link "Facturas - Documentación" at bounding box center [108, 216] width 216 height 42
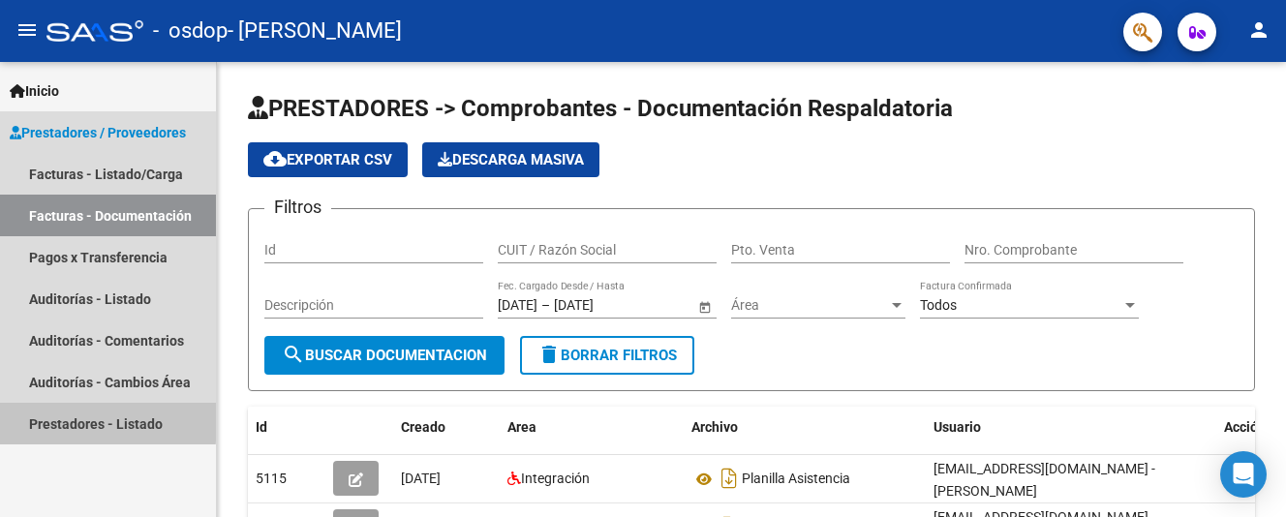
click at [81, 419] on link "Prestadores - Listado" at bounding box center [108, 424] width 216 height 42
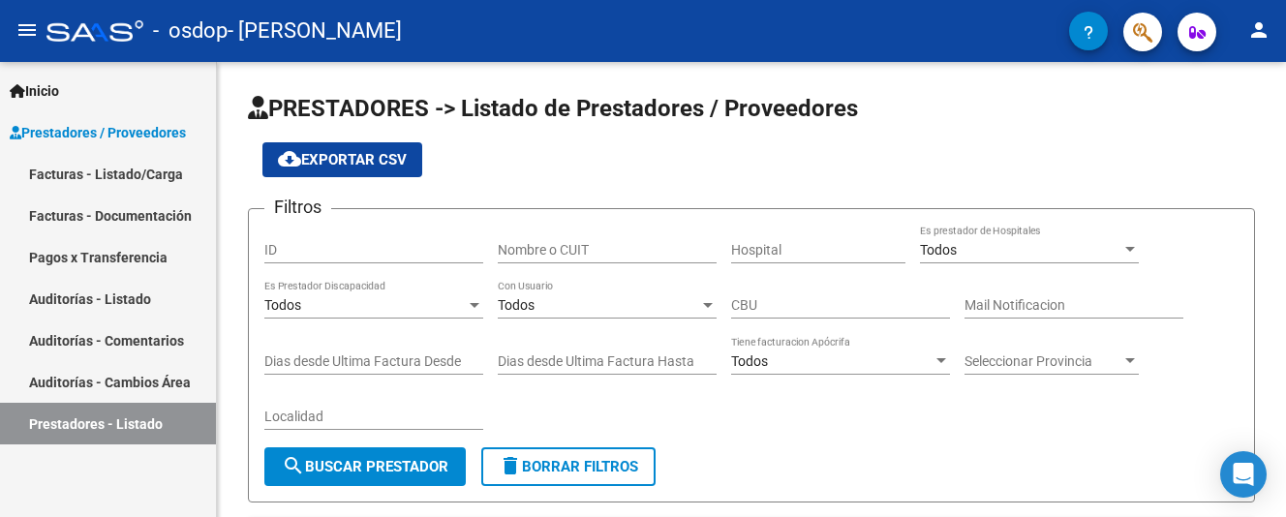
click at [58, 173] on link "Facturas - Listado/Carga" at bounding box center [108, 174] width 216 height 42
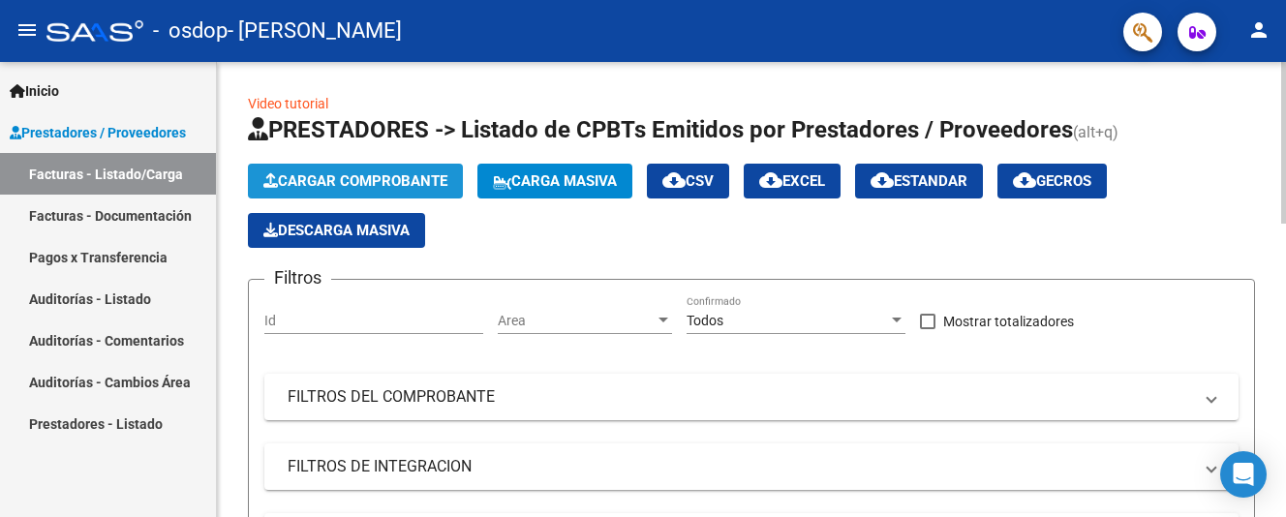
click at [335, 181] on span "Cargar Comprobante" at bounding box center [355, 180] width 184 height 17
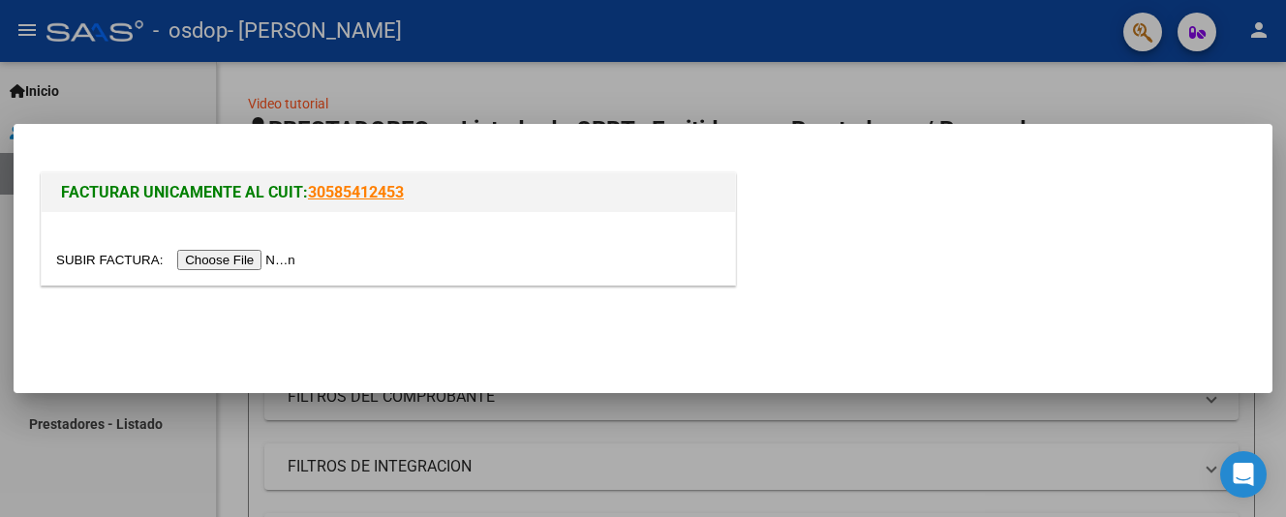
click at [244, 255] on input "file" at bounding box center [178, 260] width 245 height 20
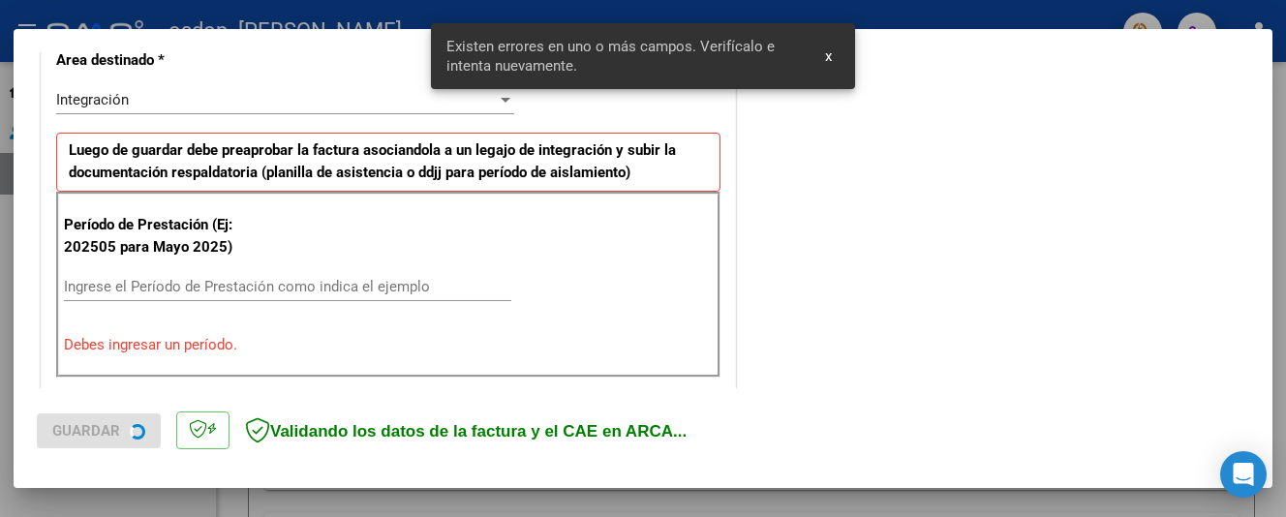
scroll to position [470, 0]
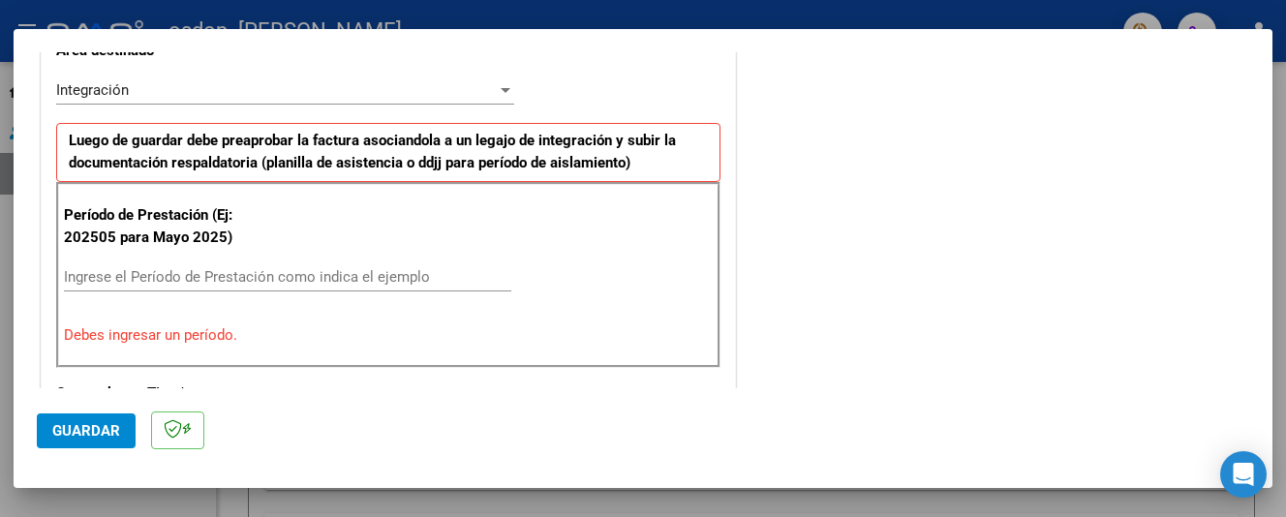
click at [81, 279] on input "Ingrese el Período de Prestación como indica el ejemplo" at bounding box center [288, 276] width 448 height 17
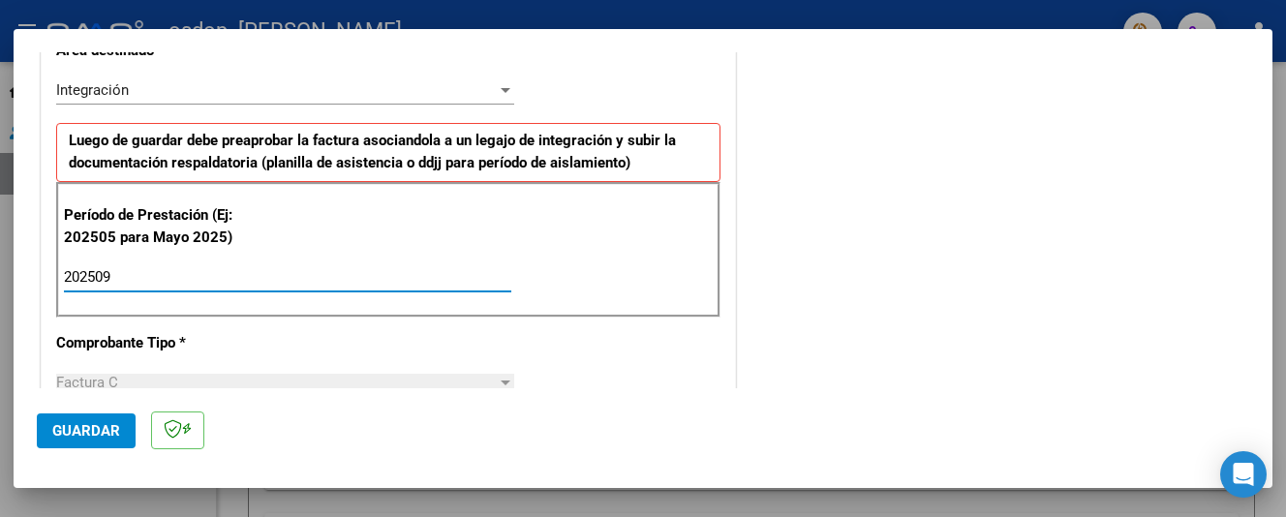
type input "202509"
click at [501, 385] on div at bounding box center [506, 383] width 10 height 5
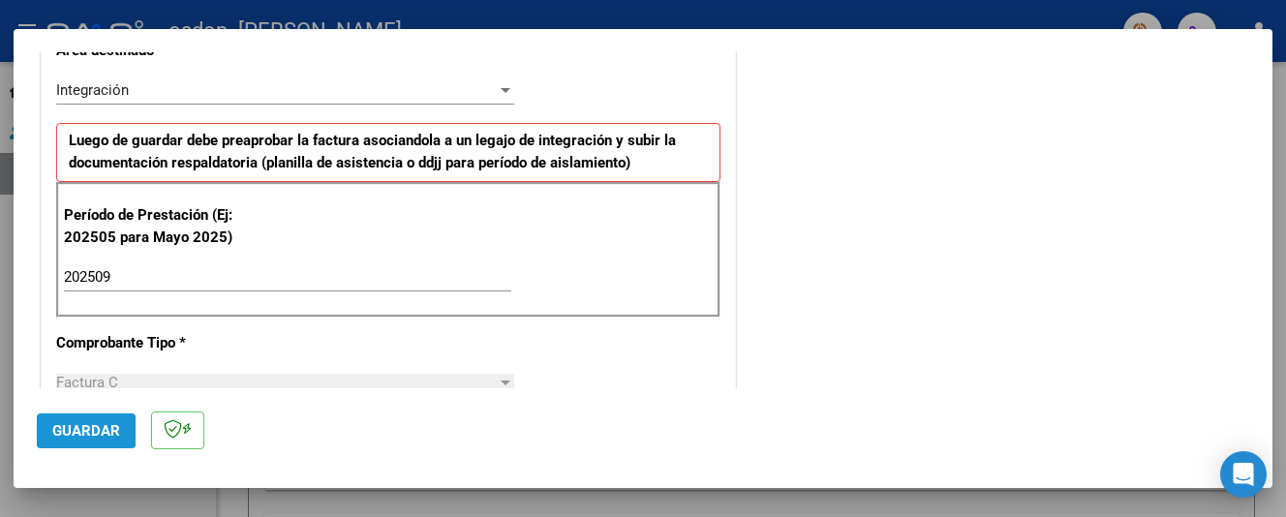
click at [90, 440] on button "Guardar" at bounding box center [86, 431] width 99 height 35
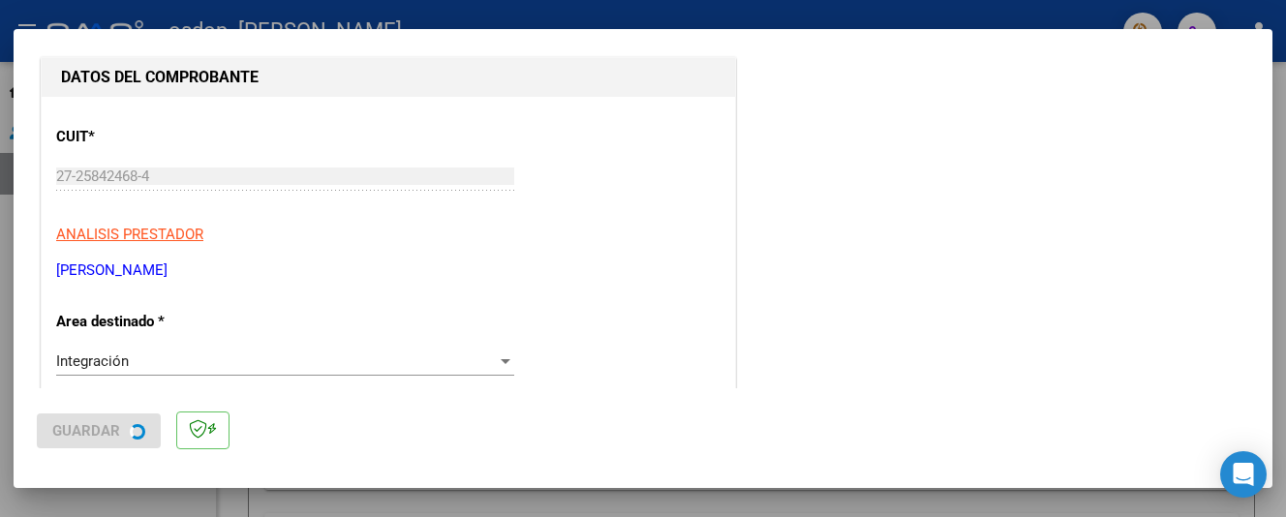
scroll to position [0, 0]
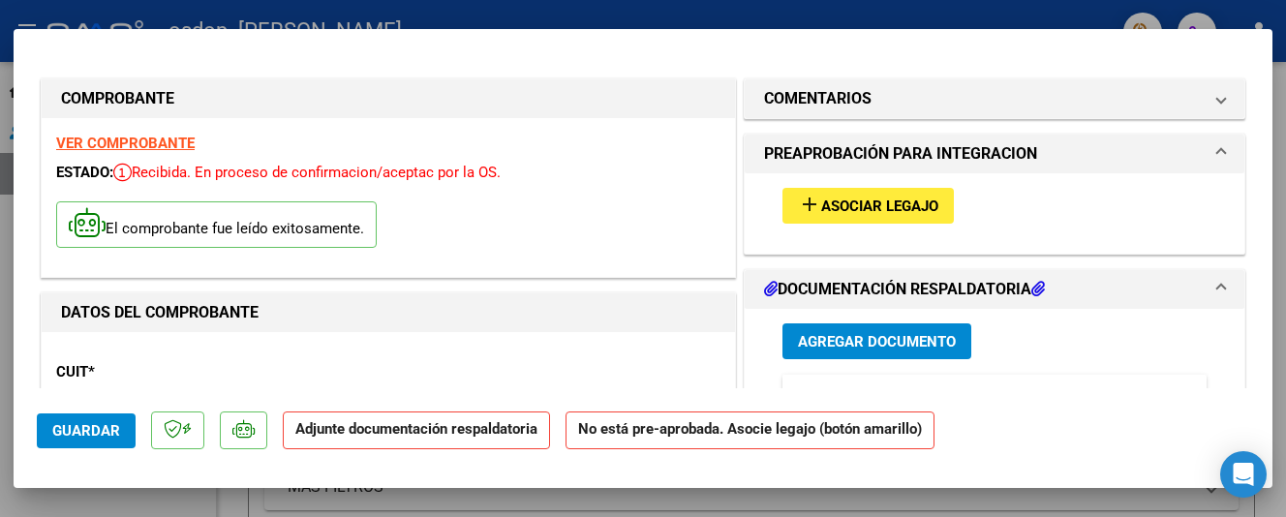
click at [813, 346] on span "Agregar Documento" at bounding box center [877, 341] width 158 height 17
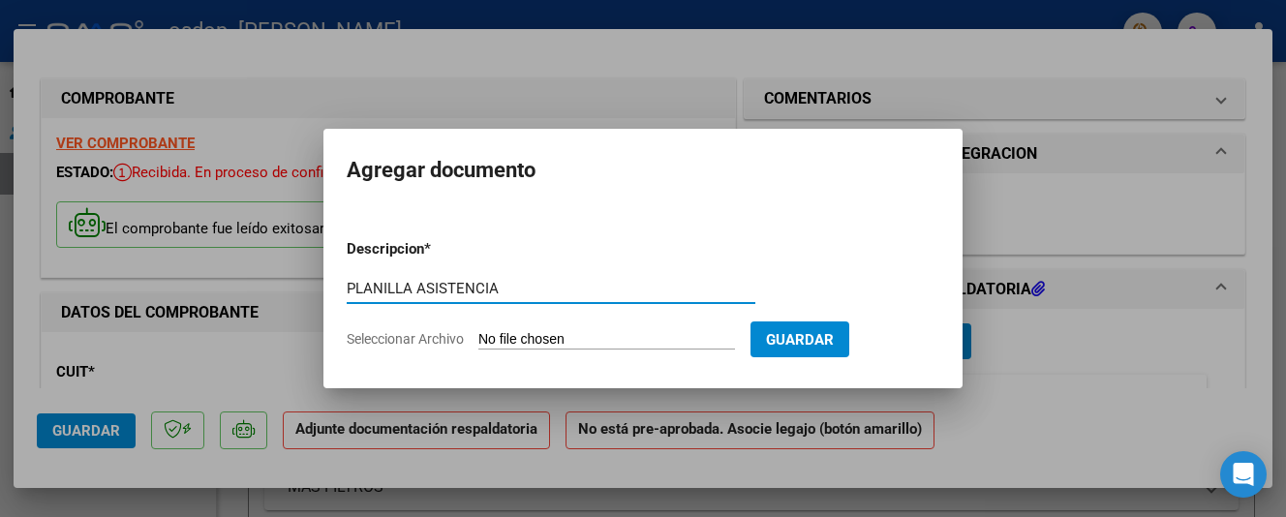
type input "PLANILLA ASISTENCIA"
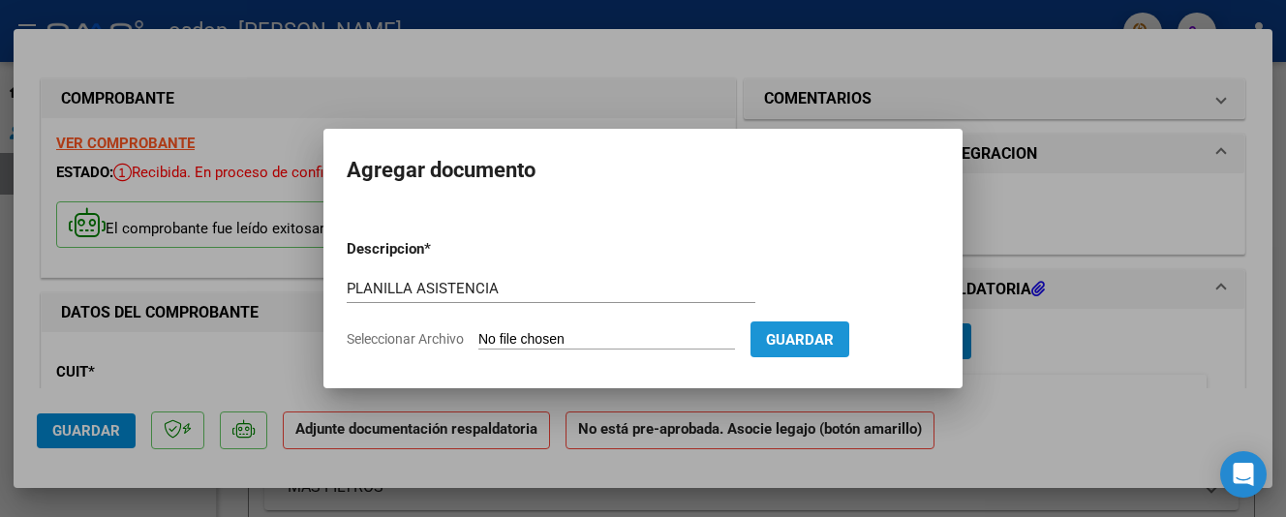
click at [829, 340] on span "Guardar" at bounding box center [800, 339] width 68 height 17
click at [620, 327] on form "Descripcion * PLANILLA ASISTENCIA Escriba aquí una descripcion Seleccionar Arch…" at bounding box center [643, 294] width 593 height 141
click at [593, 340] on input "Seleccionar Archivo" at bounding box center [607, 340] width 257 height 18
click at [523, 334] on input "Seleccionar Archivo" at bounding box center [607, 340] width 257 height 18
type input "C:\fakepath\ASIS Blarrina set 25 (1).pdf"
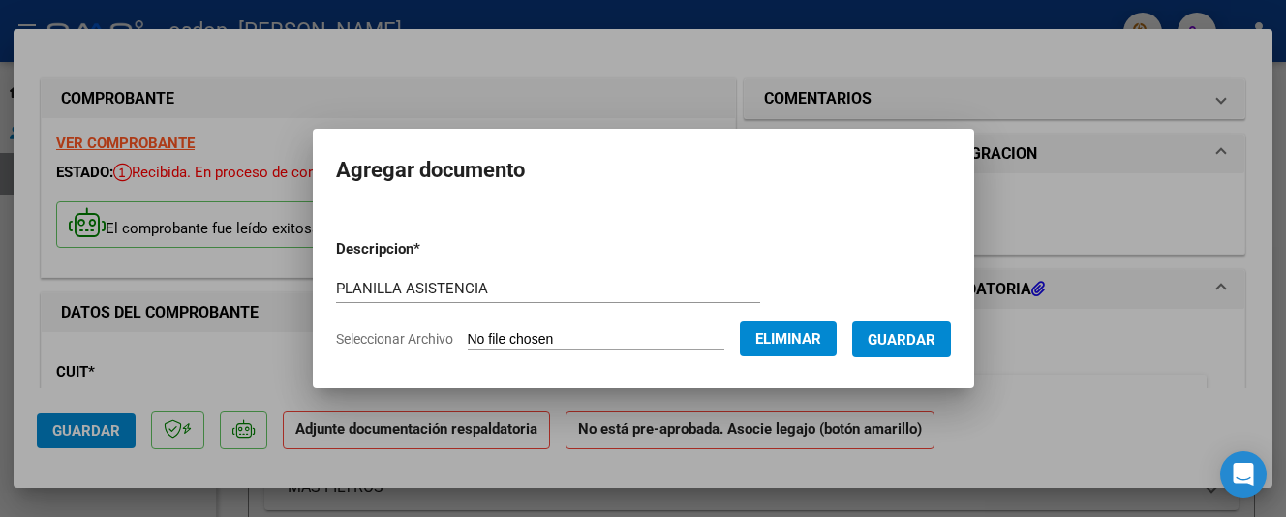
drag, startPoint x: 822, startPoint y: 225, endPoint x: 913, endPoint y: 345, distance: 150.7
click at [913, 345] on form "Descripcion * PLANILLA ASISTENCIA Escriba aquí una descripcion Seleccionar Arch…" at bounding box center [643, 294] width 615 height 141
click at [913, 345] on span "Guardar" at bounding box center [902, 339] width 68 height 17
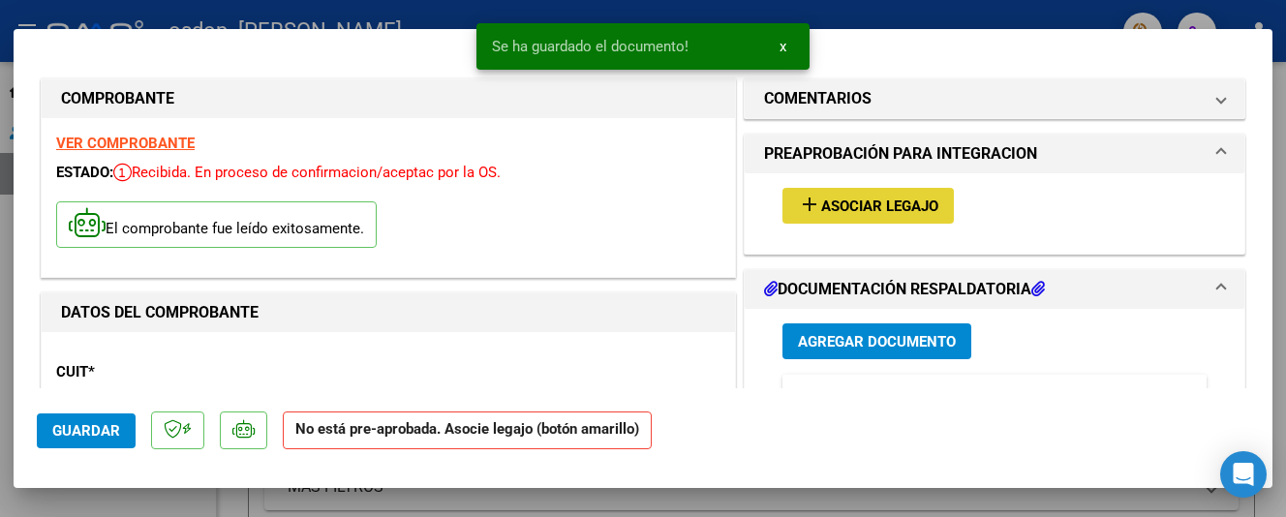
click at [874, 195] on button "add Asociar Legajo" at bounding box center [868, 206] width 171 height 36
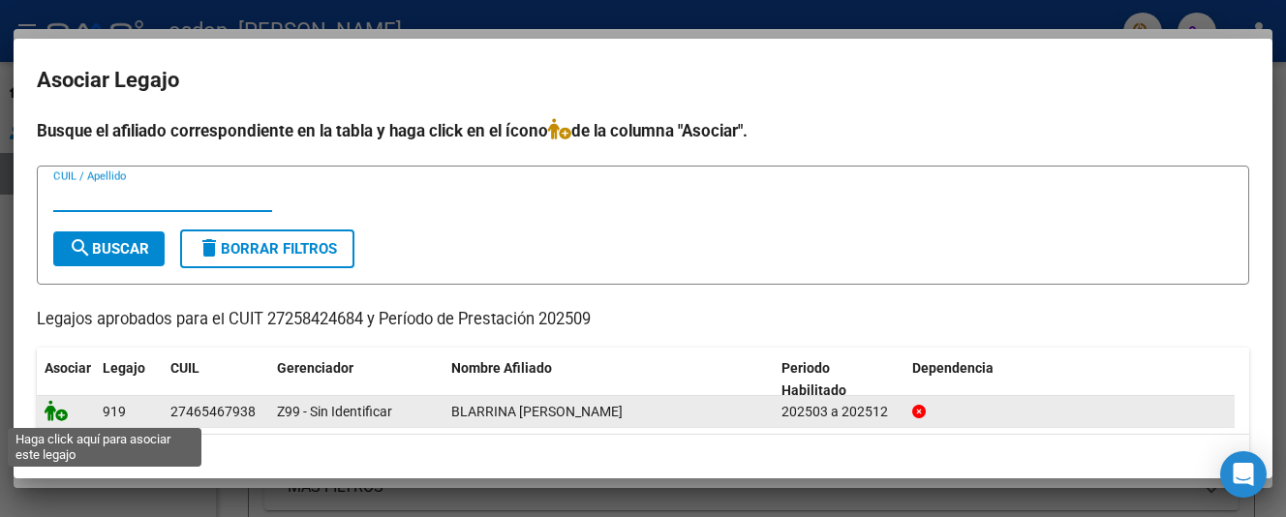
click at [55, 413] on icon at bounding box center [56, 410] width 23 height 21
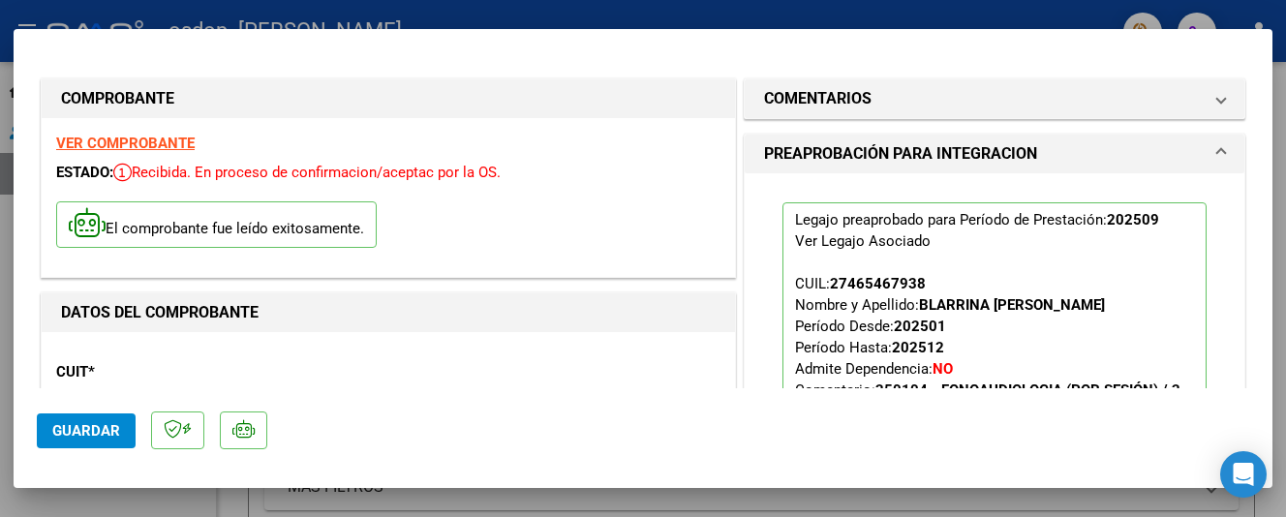
click at [73, 431] on span "Guardar" at bounding box center [86, 430] width 68 height 17
click at [1231, 4] on div at bounding box center [643, 258] width 1286 height 517
type input "$ 0,00"
